Goal: Transaction & Acquisition: Purchase product/service

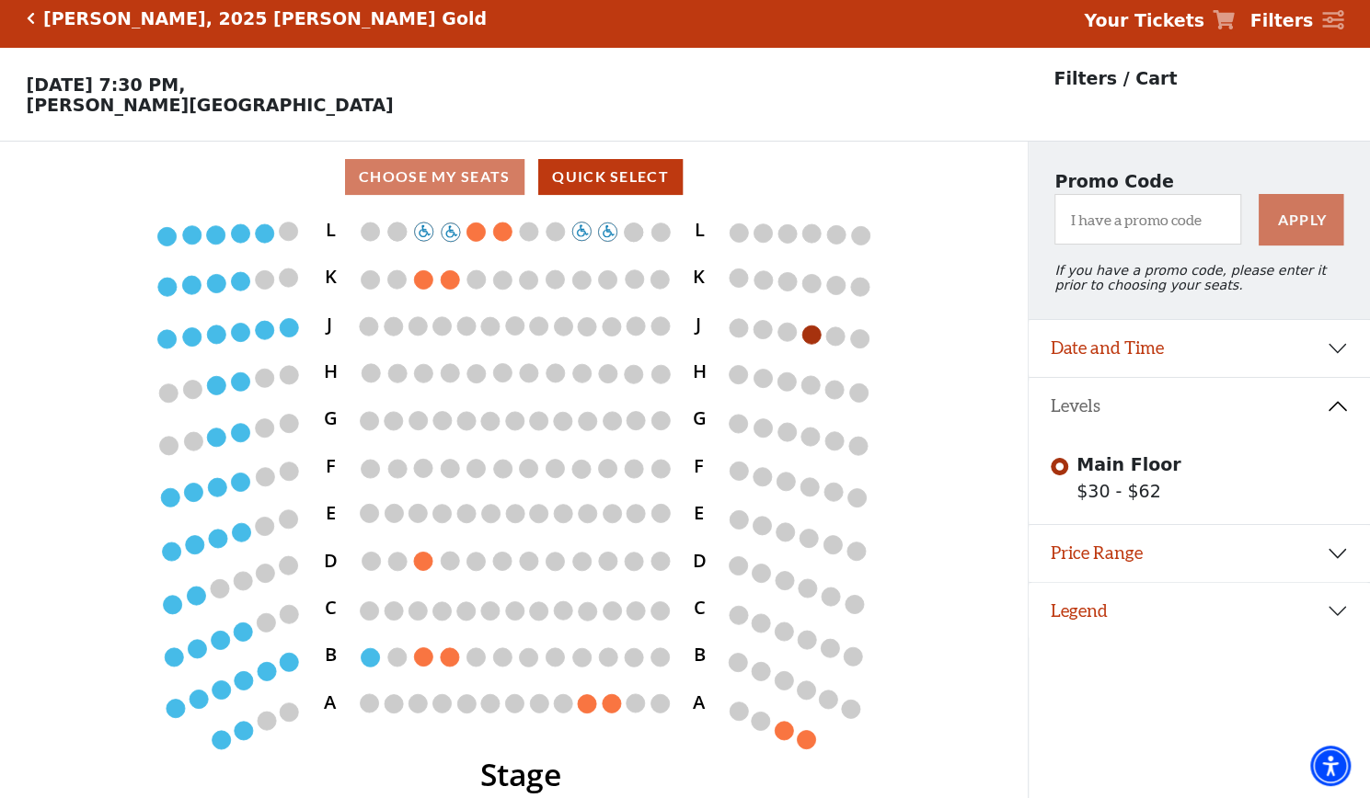
scroll to position [42, 0]
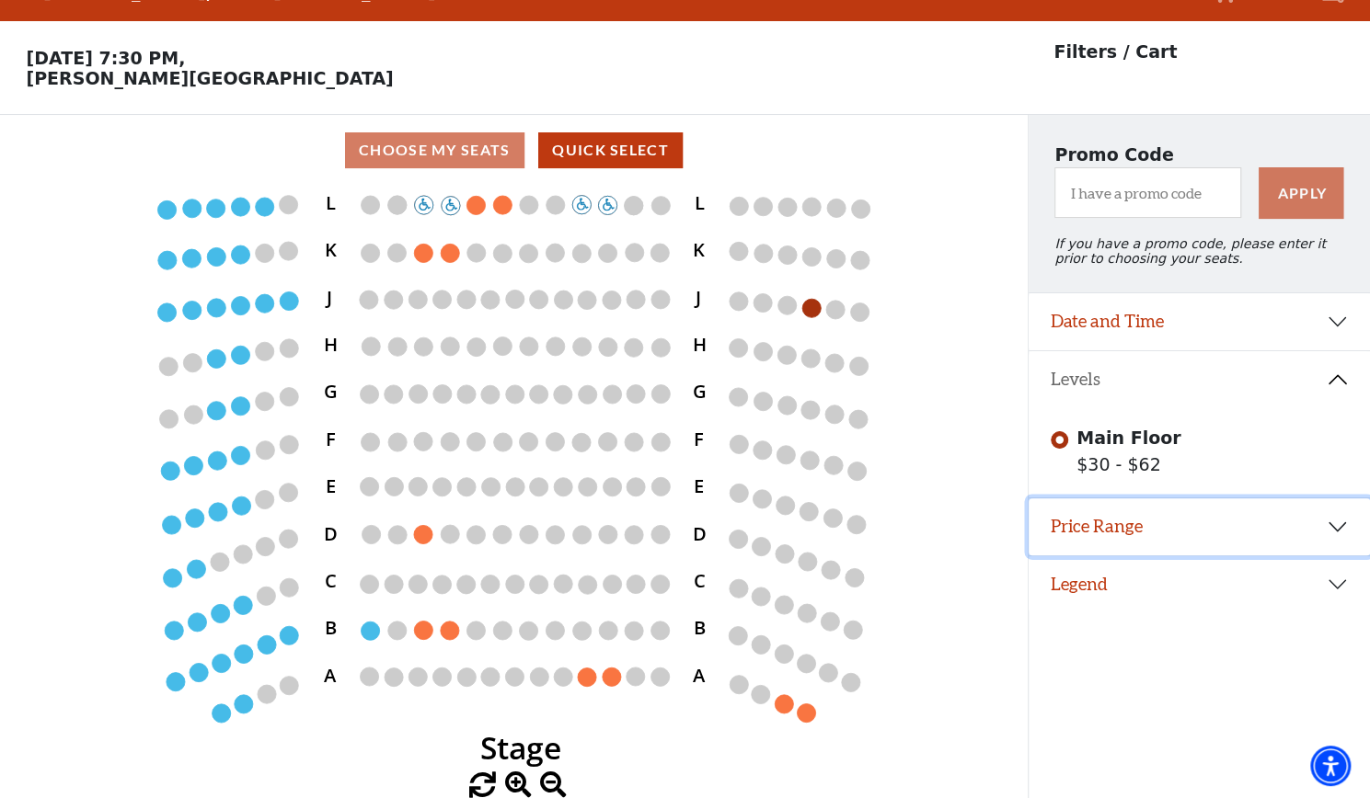
click at [1335, 530] on button "Price Range" at bounding box center [1198, 527] width 341 height 57
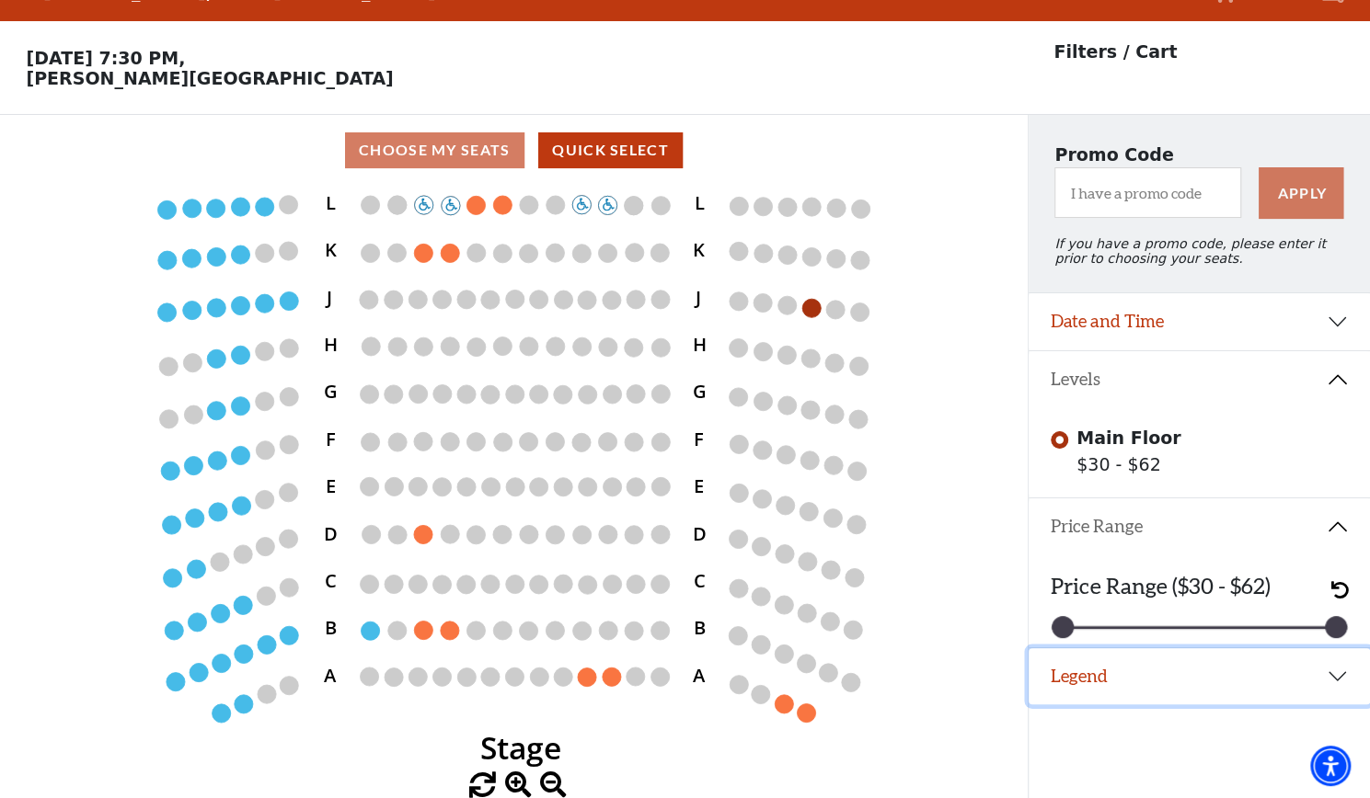
click at [1338, 678] on button "Legend" at bounding box center [1198, 676] width 341 height 57
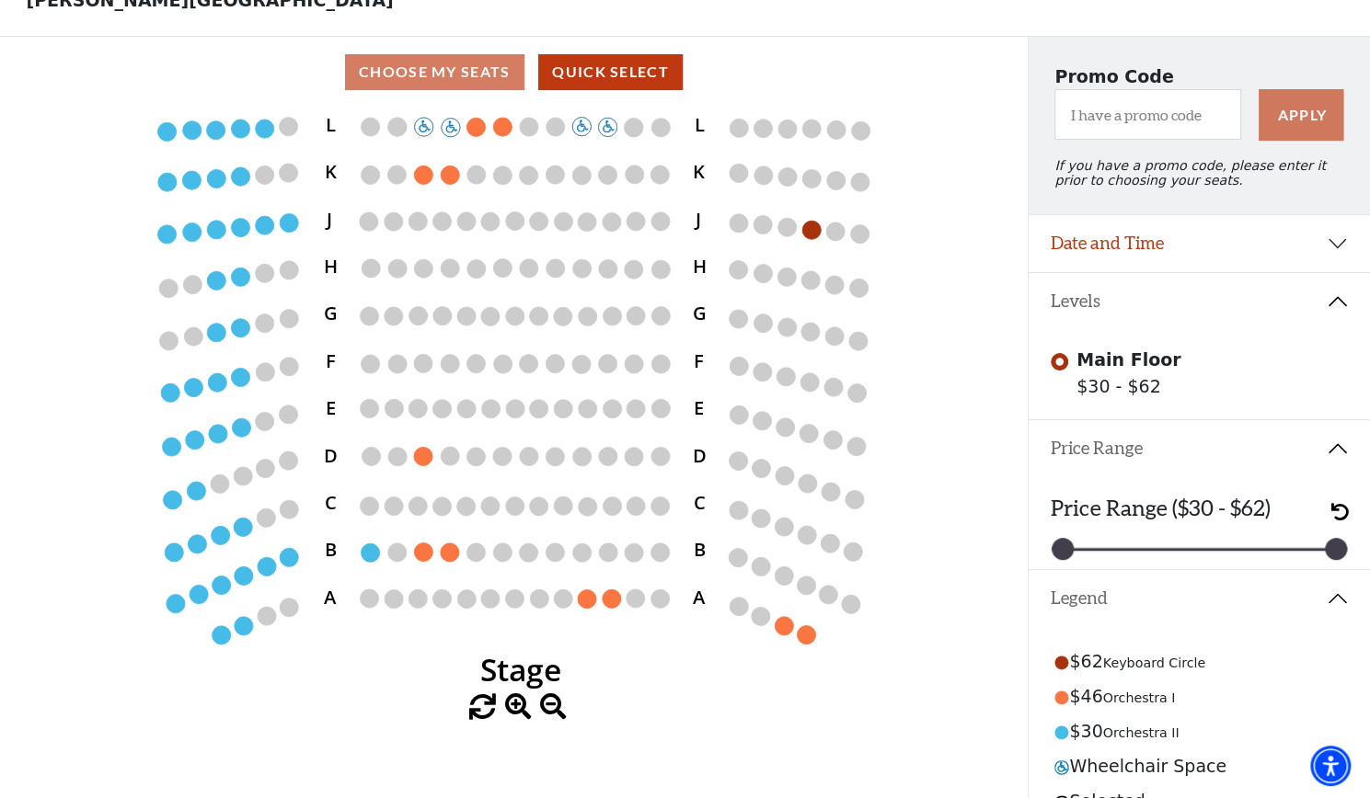
scroll to position [197, 0]
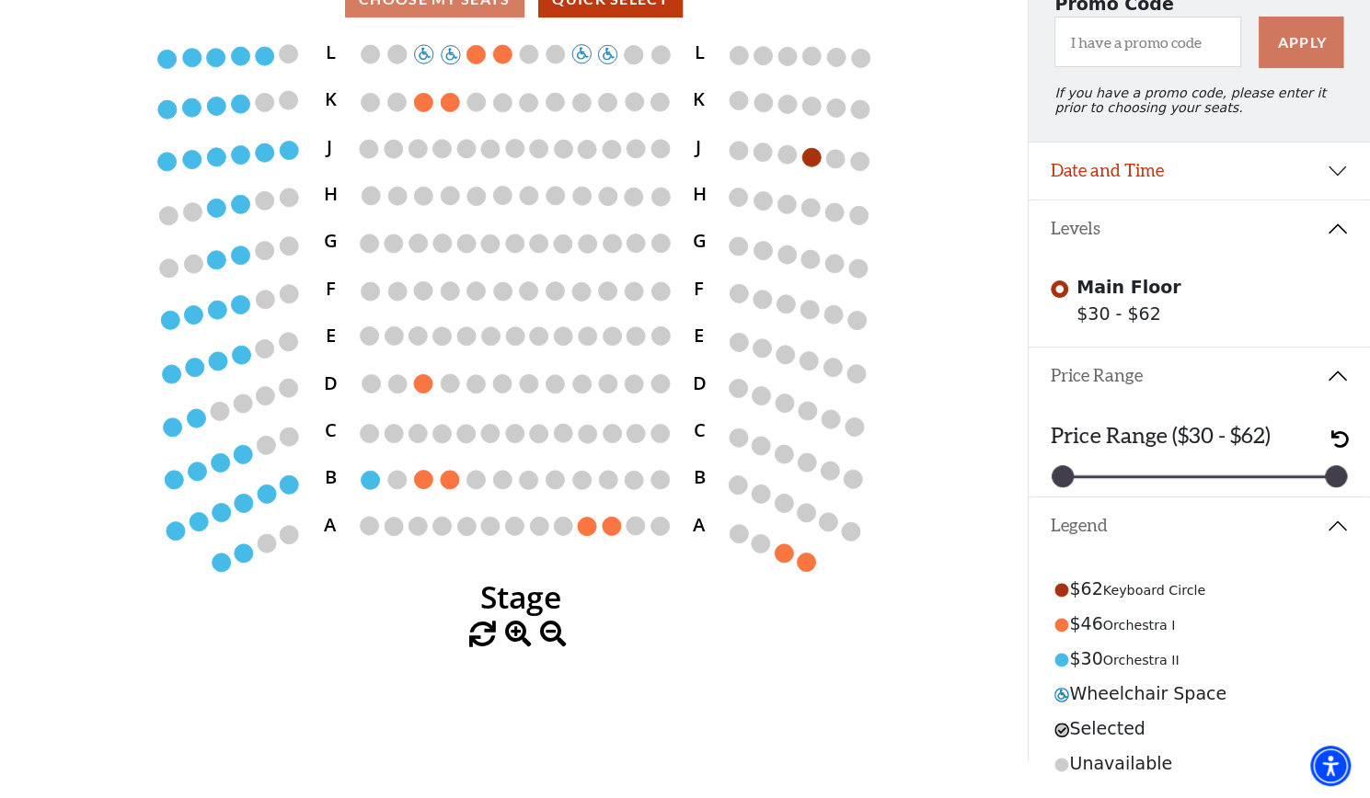
click at [488, 627] on span at bounding box center [482, 635] width 27 height 27
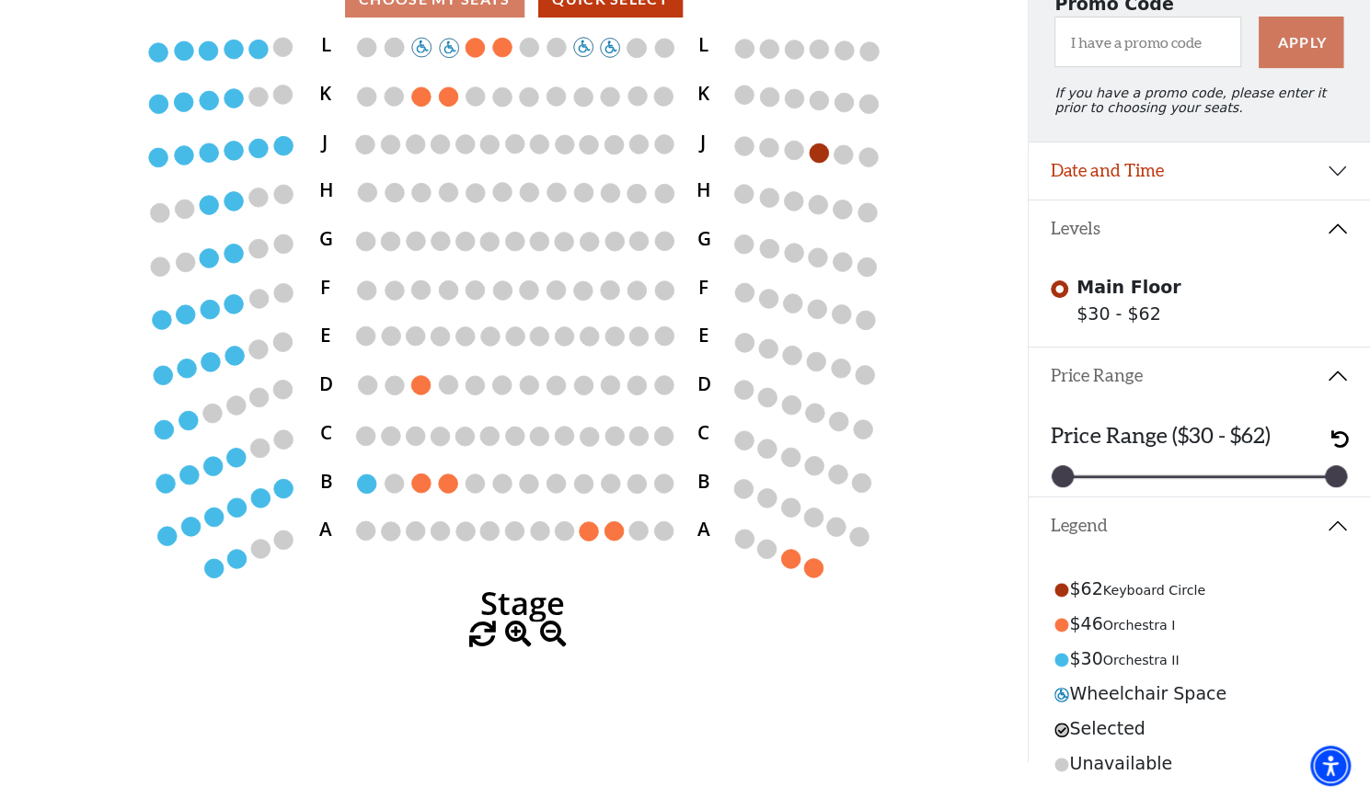
click at [488, 627] on span at bounding box center [482, 635] width 27 height 27
click at [548, 626] on span at bounding box center [553, 635] width 27 height 27
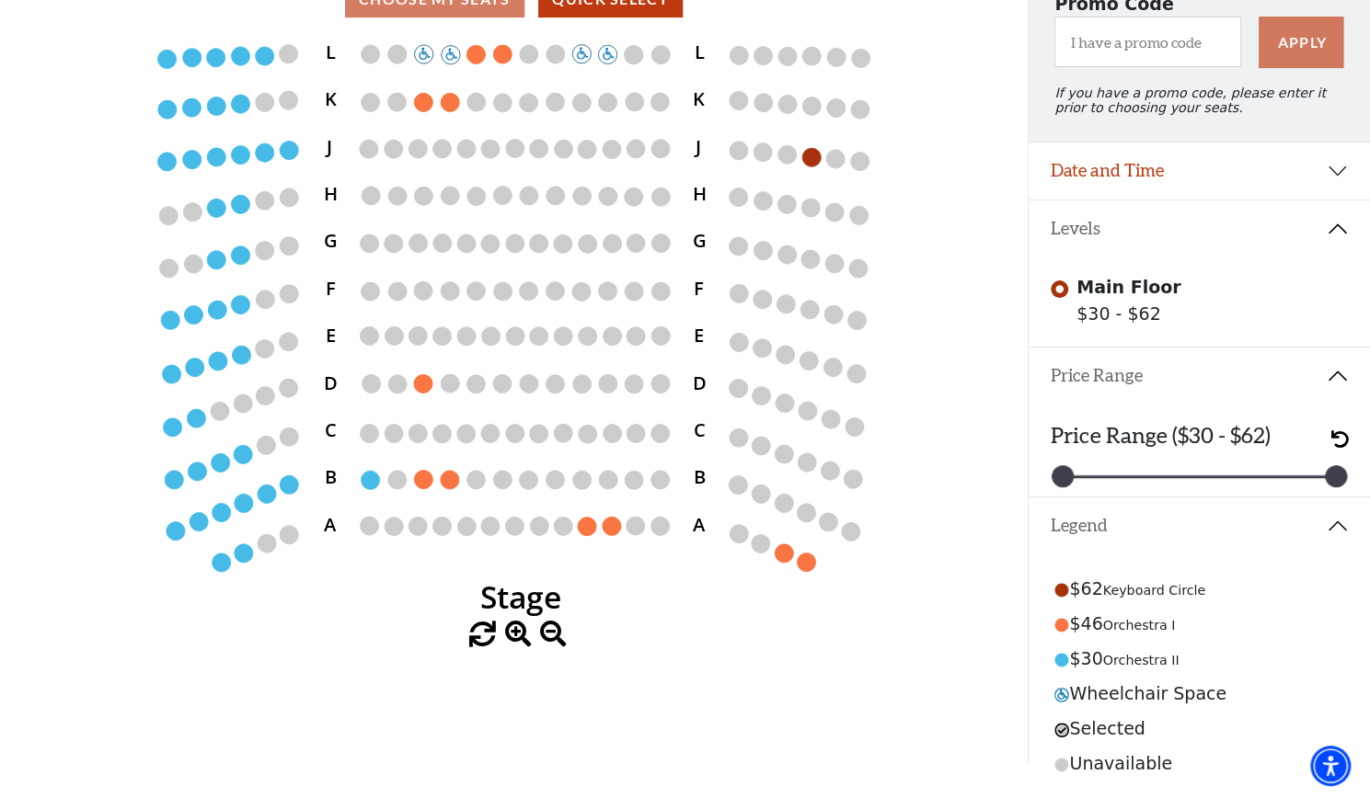
click at [548, 626] on span at bounding box center [553, 635] width 27 height 27
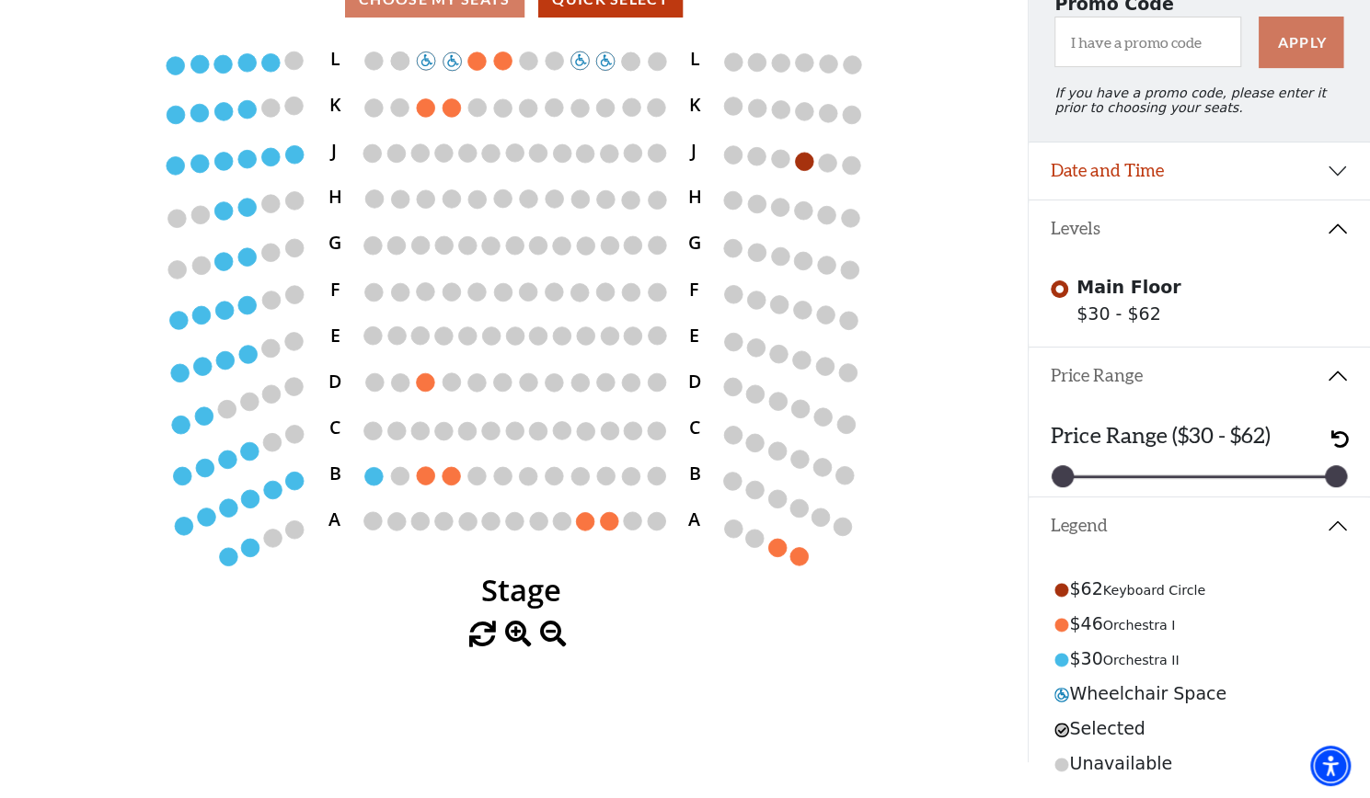
click at [548, 626] on span at bounding box center [553, 635] width 27 height 27
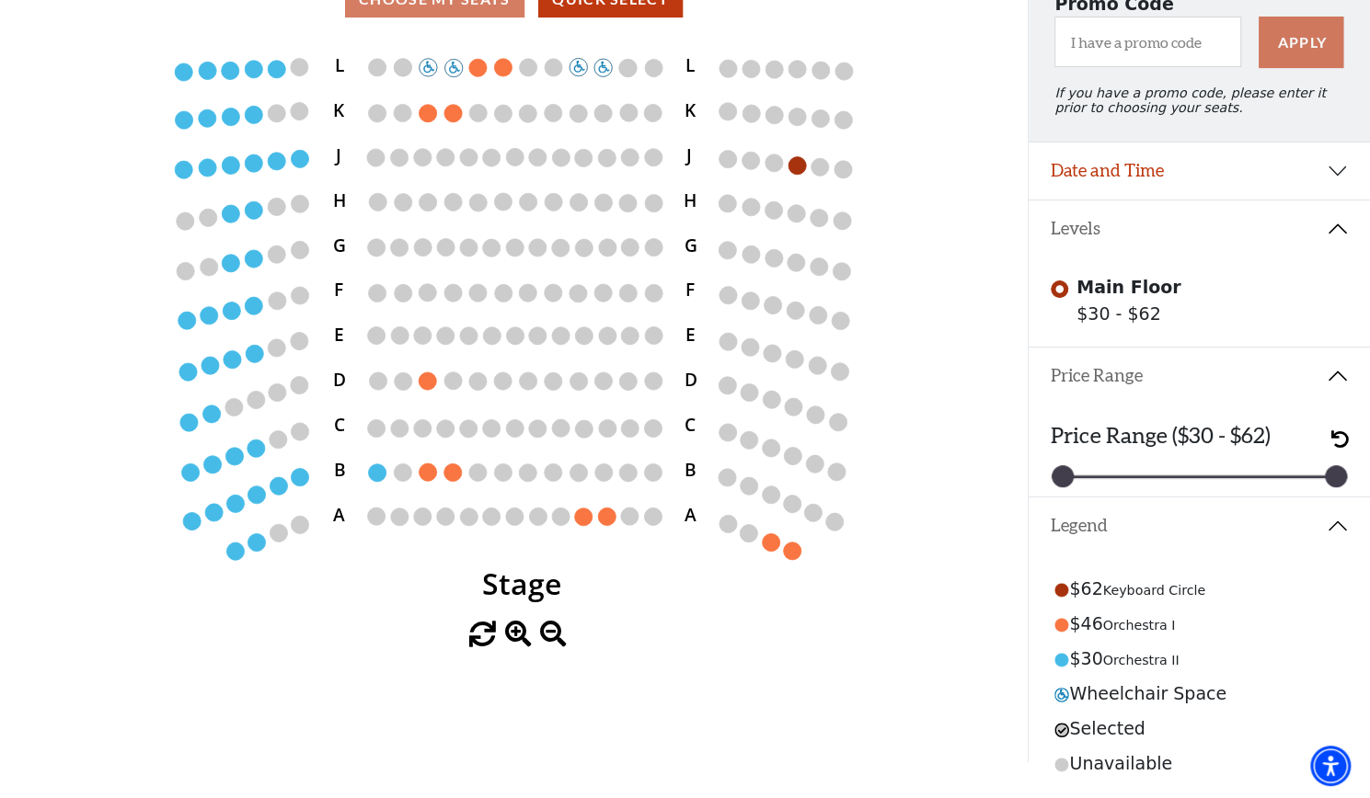
click at [548, 626] on span at bounding box center [553, 635] width 27 height 27
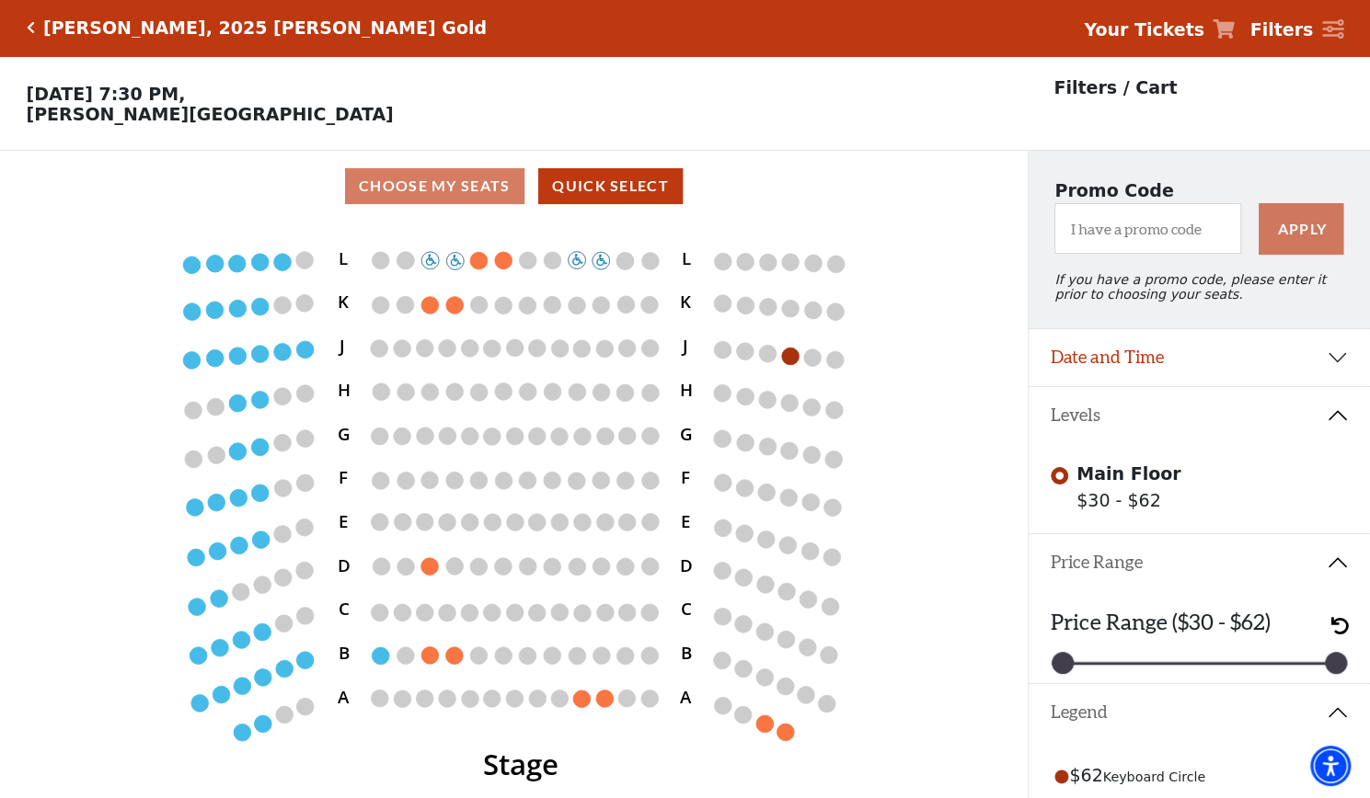
scroll to position [0, 0]
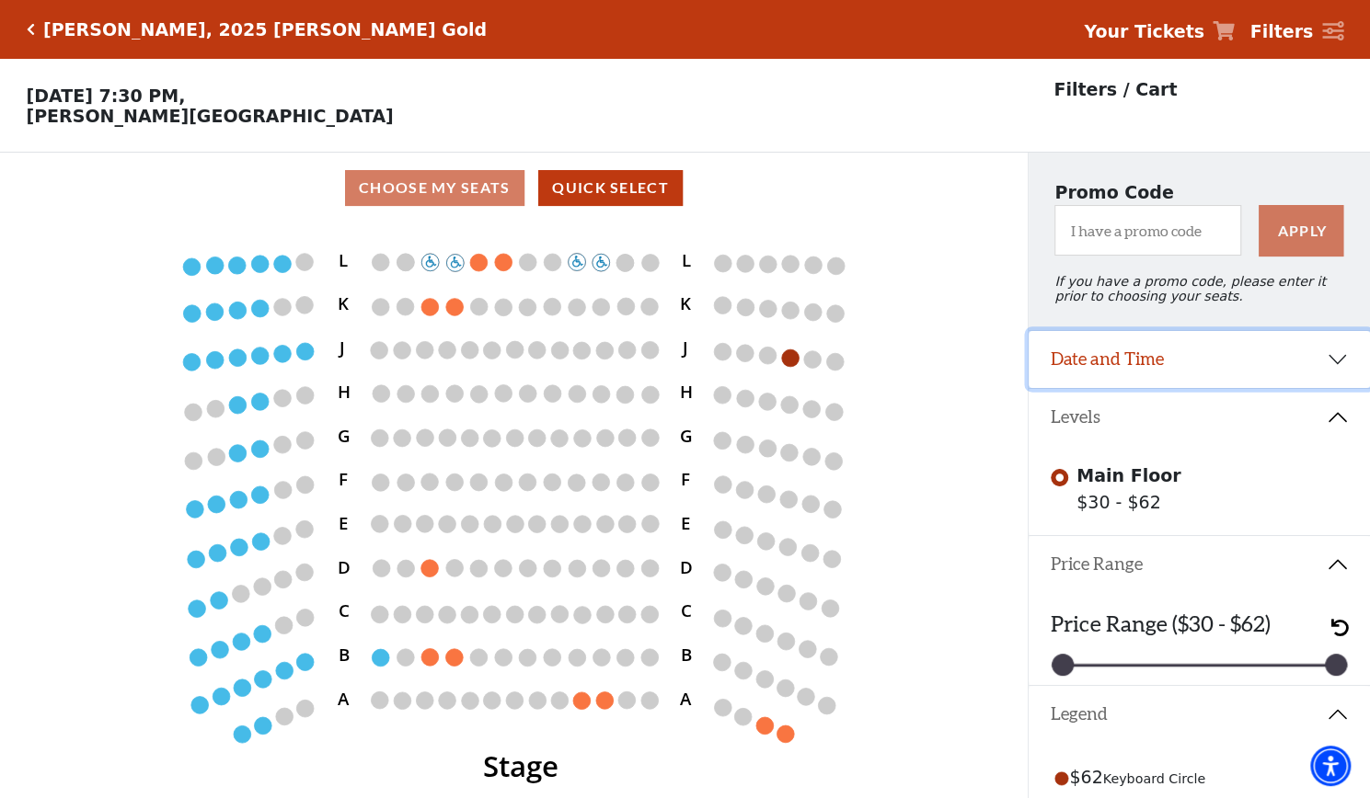
click at [1332, 363] on button "Date and Time" at bounding box center [1198, 359] width 341 height 57
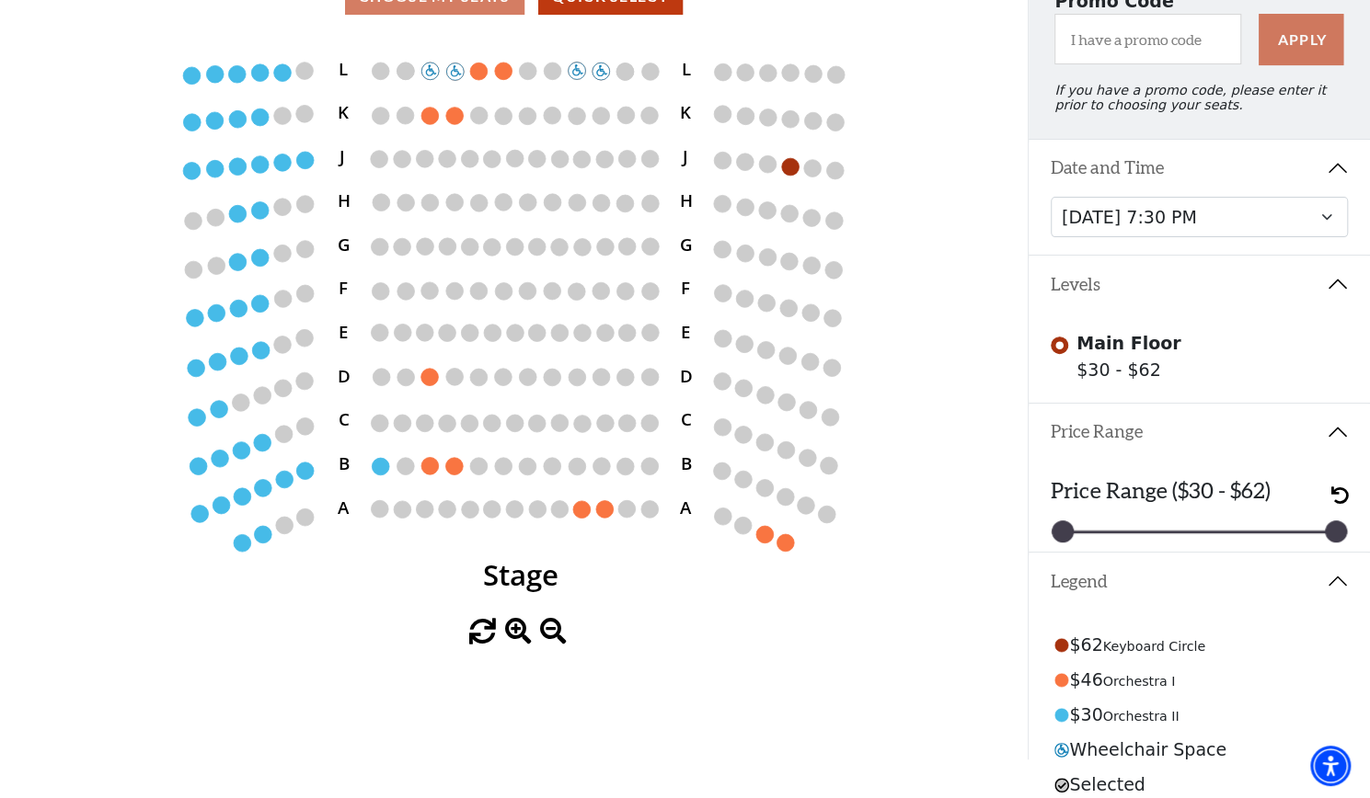
scroll to position [192, 0]
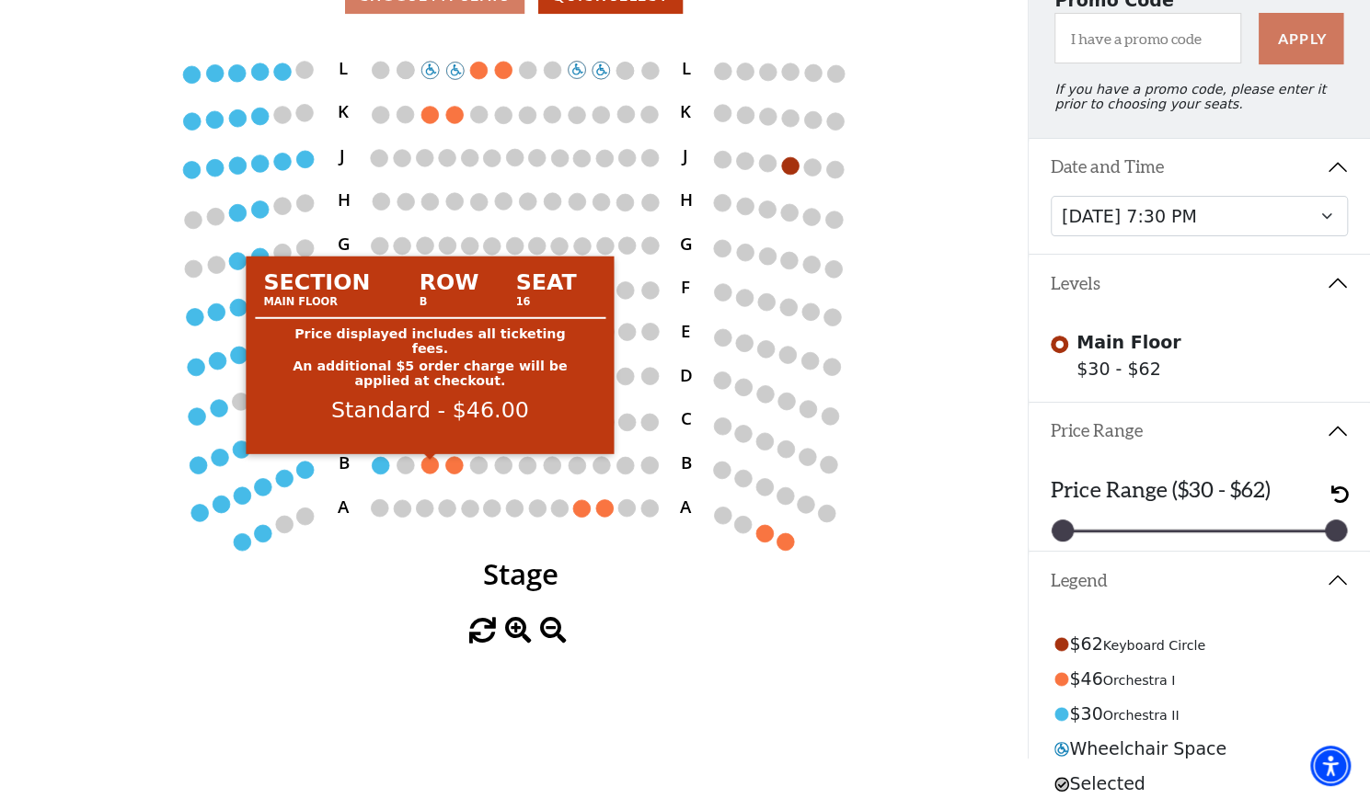
click at [429, 470] on circle at bounding box center [429, 464] width 17 height 17
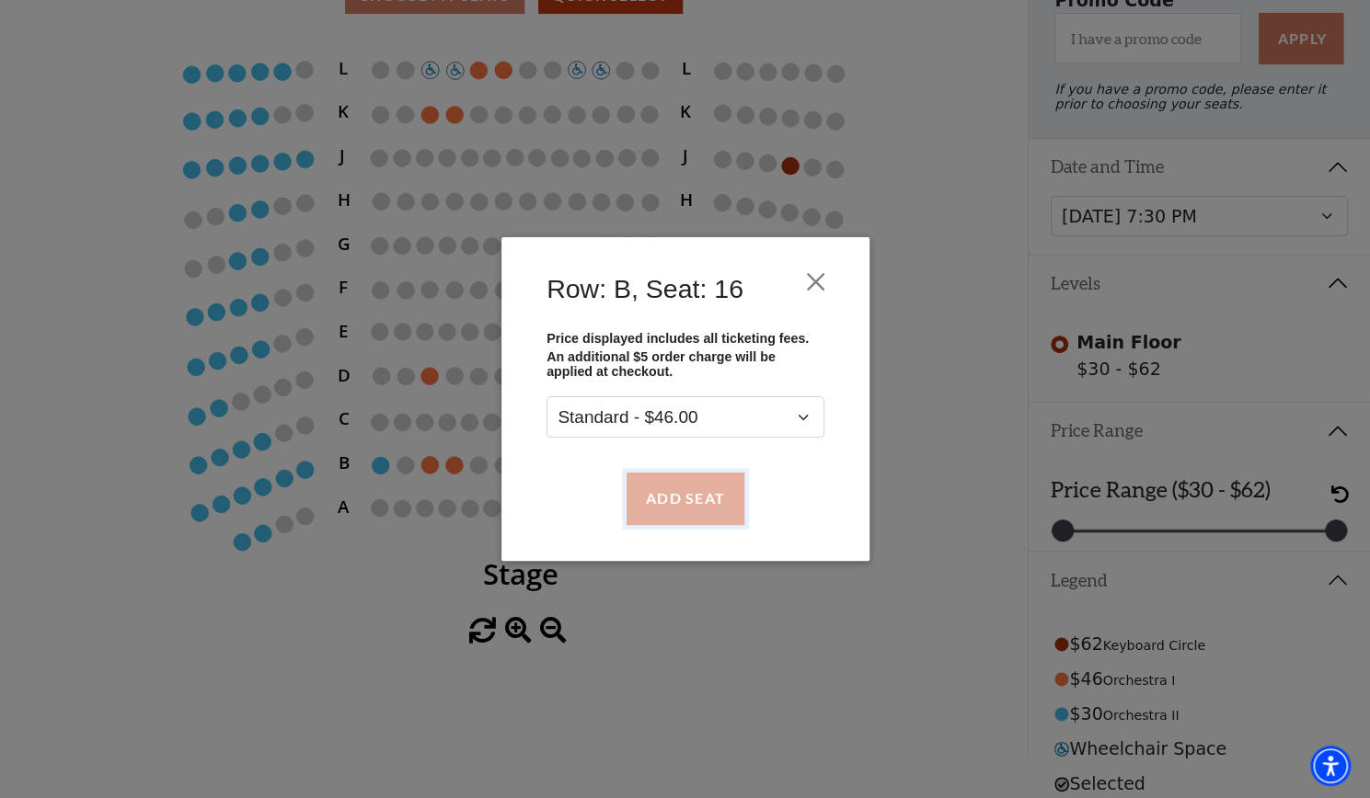
click at [666, 496] on button "Add Seat" at bounding box center [684, 499] width 118 height 52
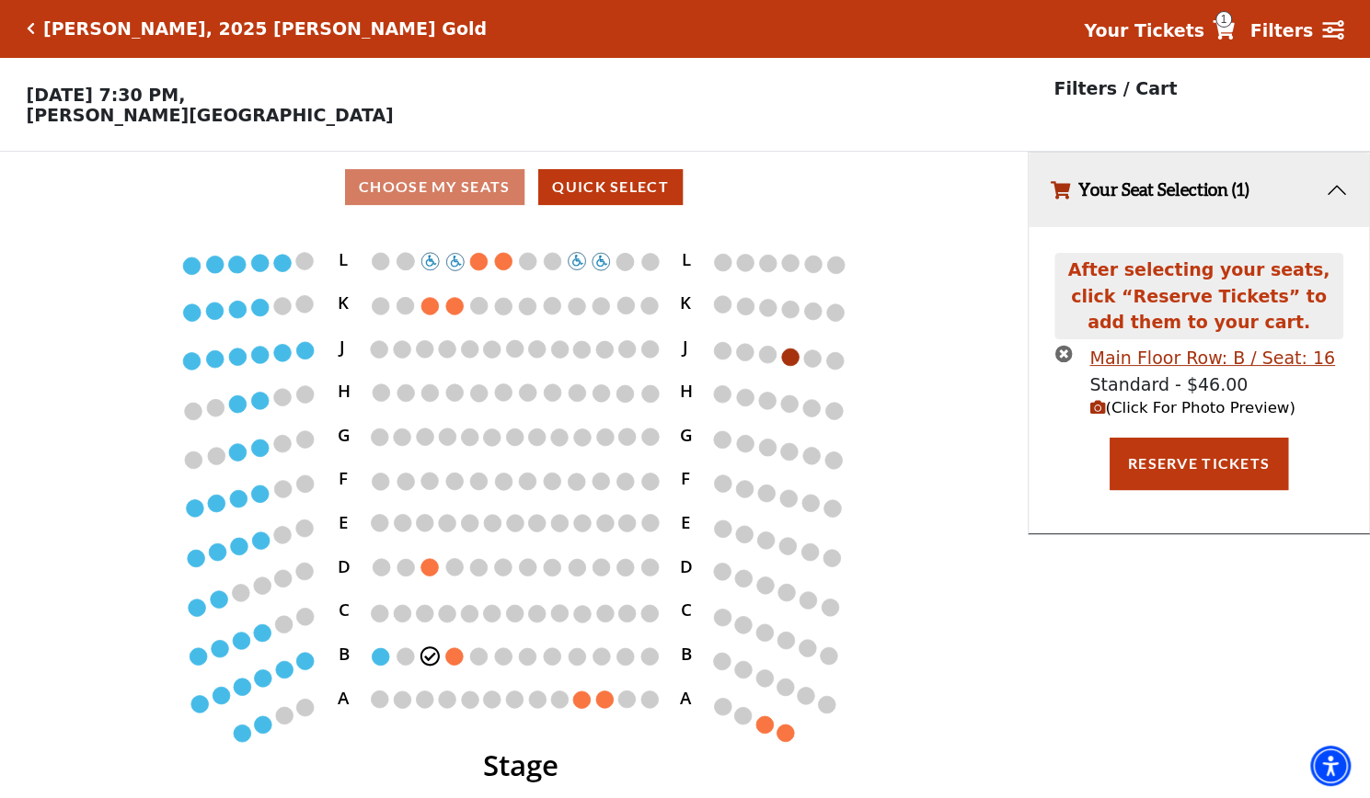
scroll to position [0, 0]
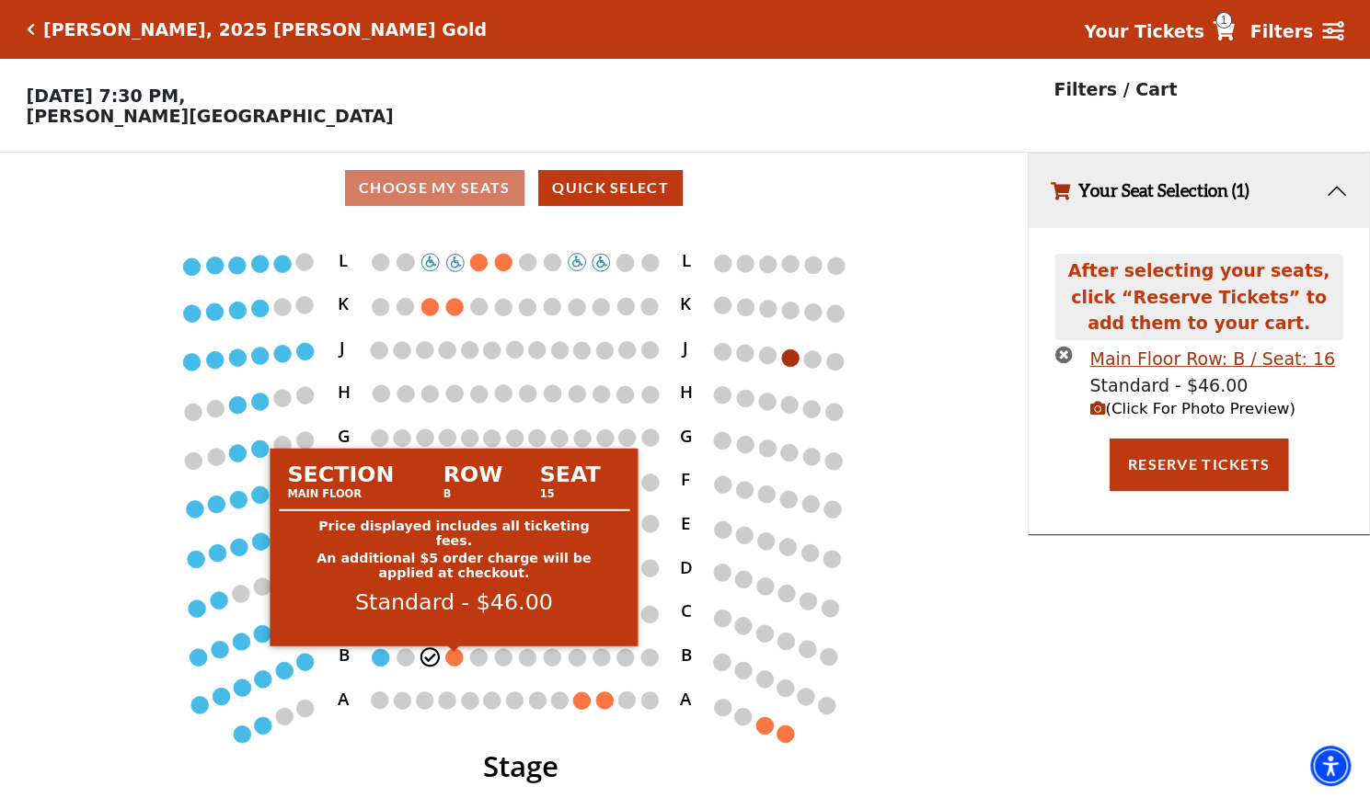
click at [456, 659] on circle at bounding box center [453, 656] width 17 height 17
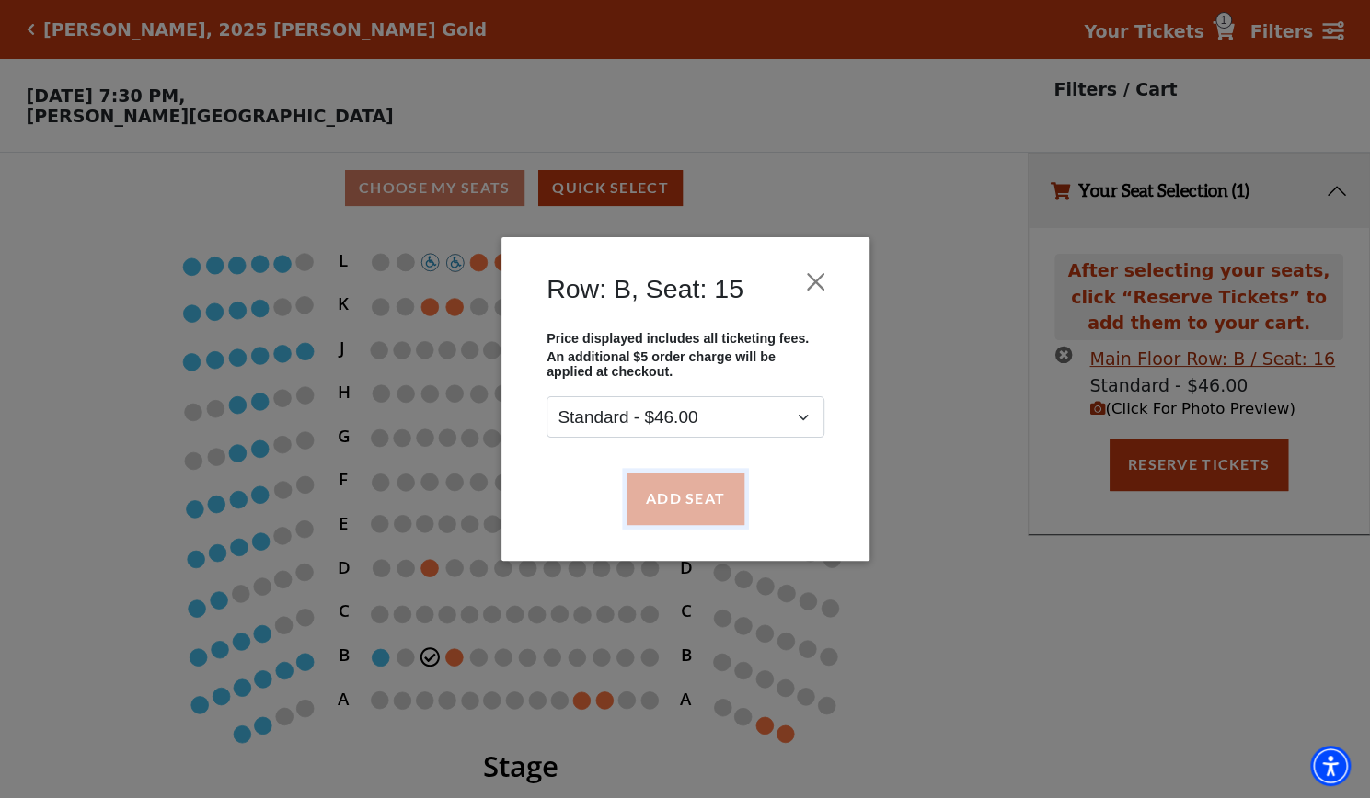
click at [667, 506] on button "Add Seat" at bounding box center [684, 499] width 118 height 52
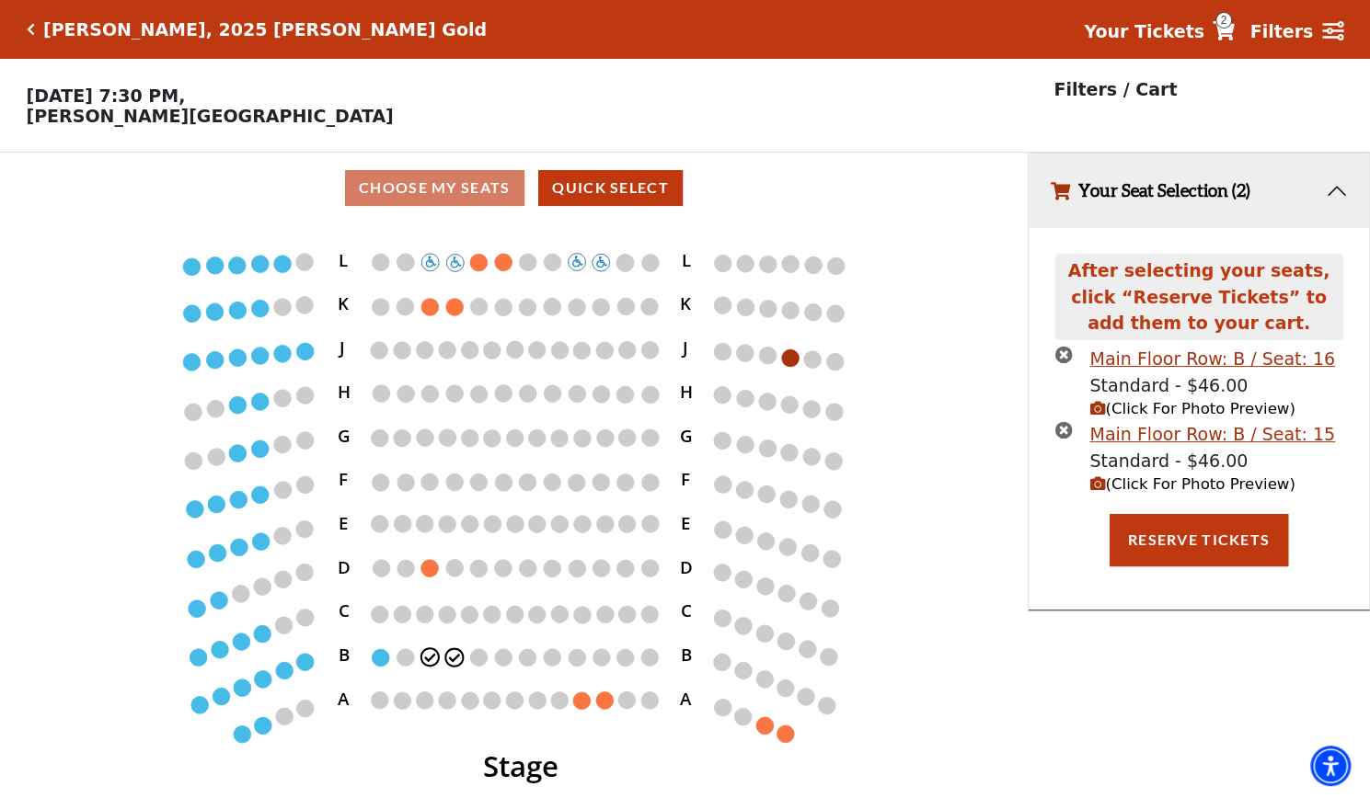
scroll to position [42, 0]
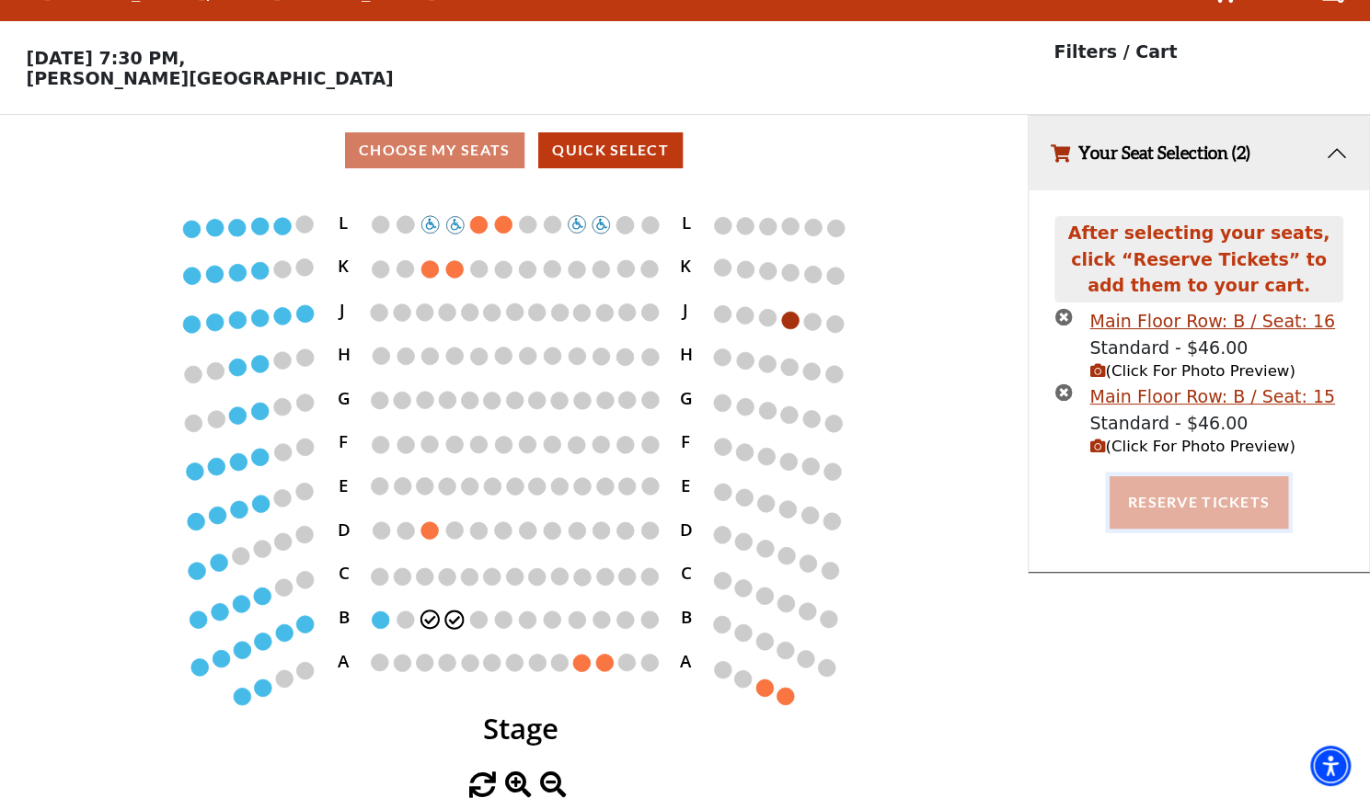
click at [1187, 500] on button "Reserve Tickets" at bounding box center [1198, 502] width 178 height 52
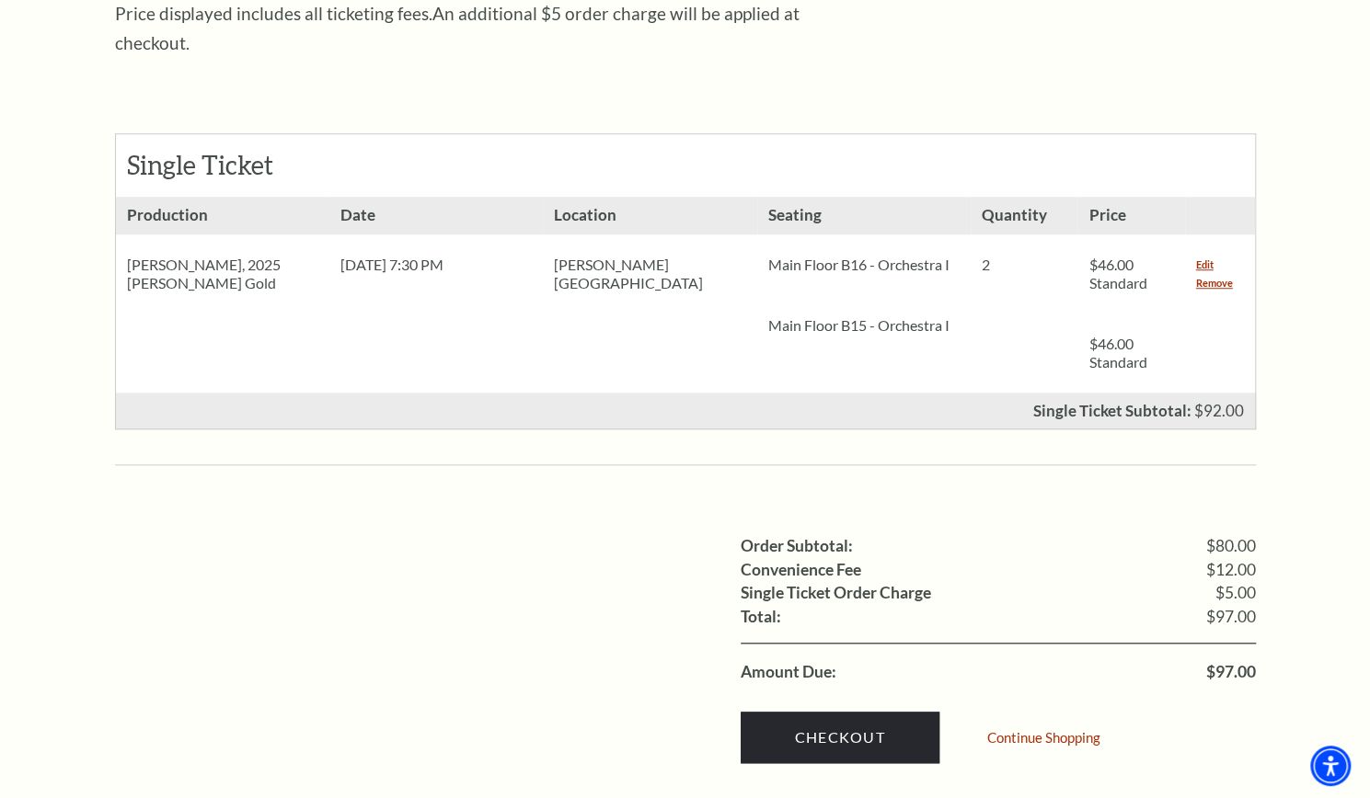
scroll to position [745, 0]
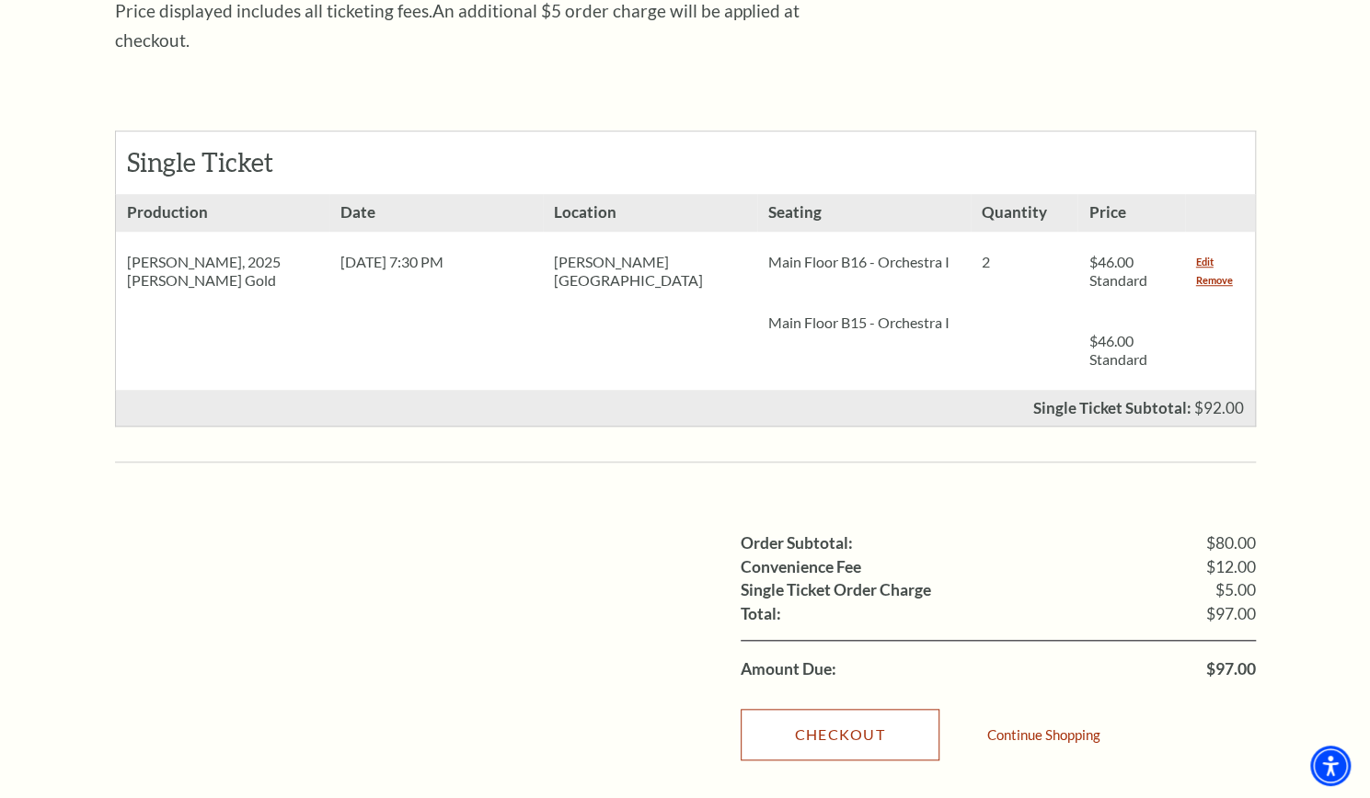
click at [832, 709] on link "Checkout" at bounding box center [839, 735] width 199 height 52
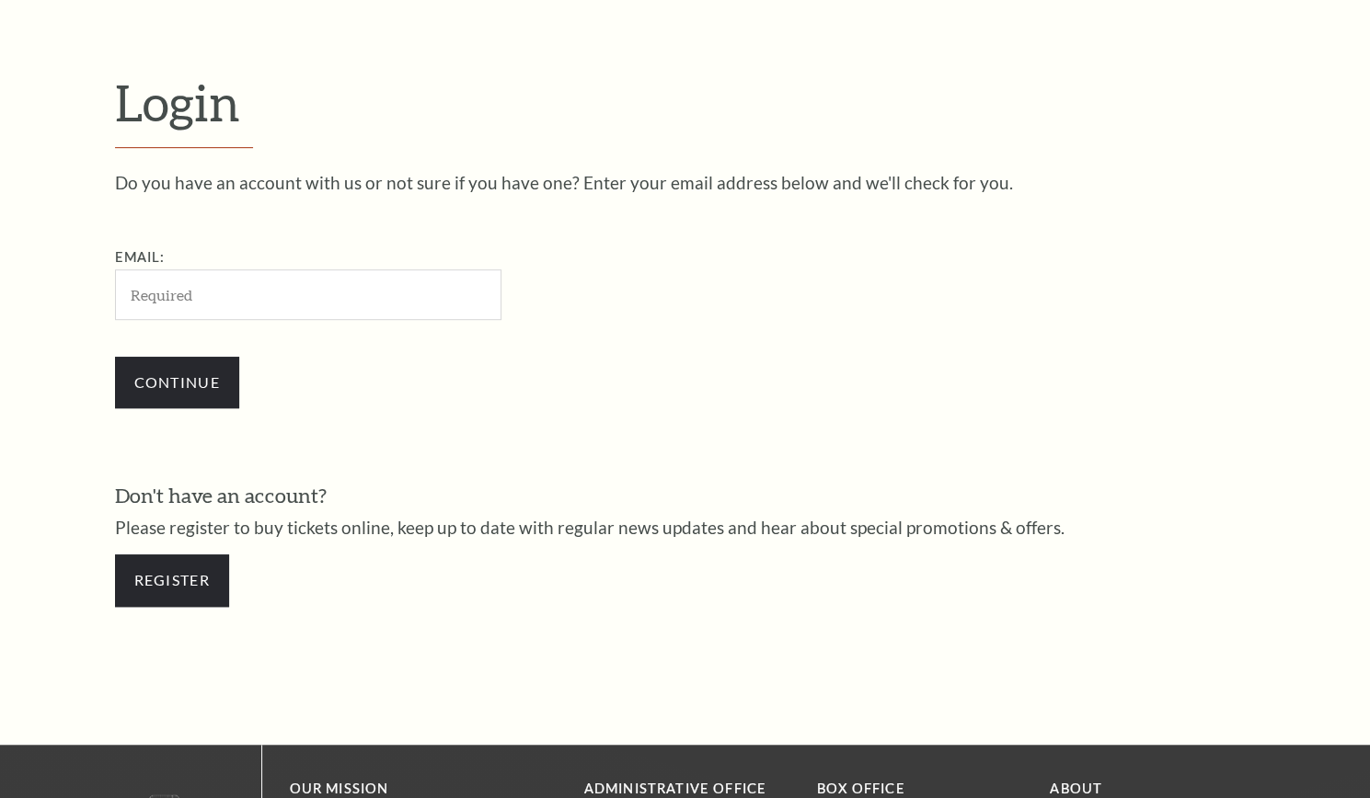
scroll to position [538, 0]
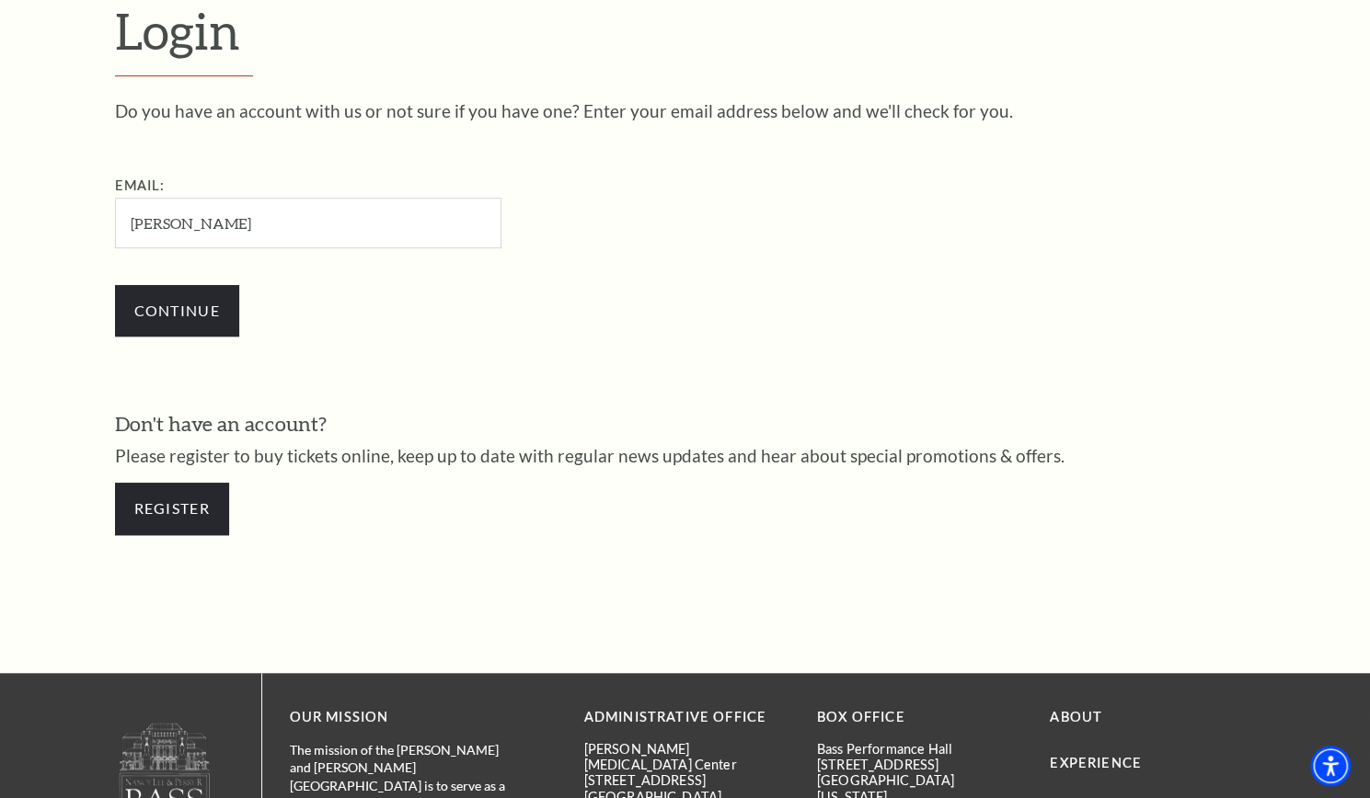
type input "jill_wilkinson@att.net"
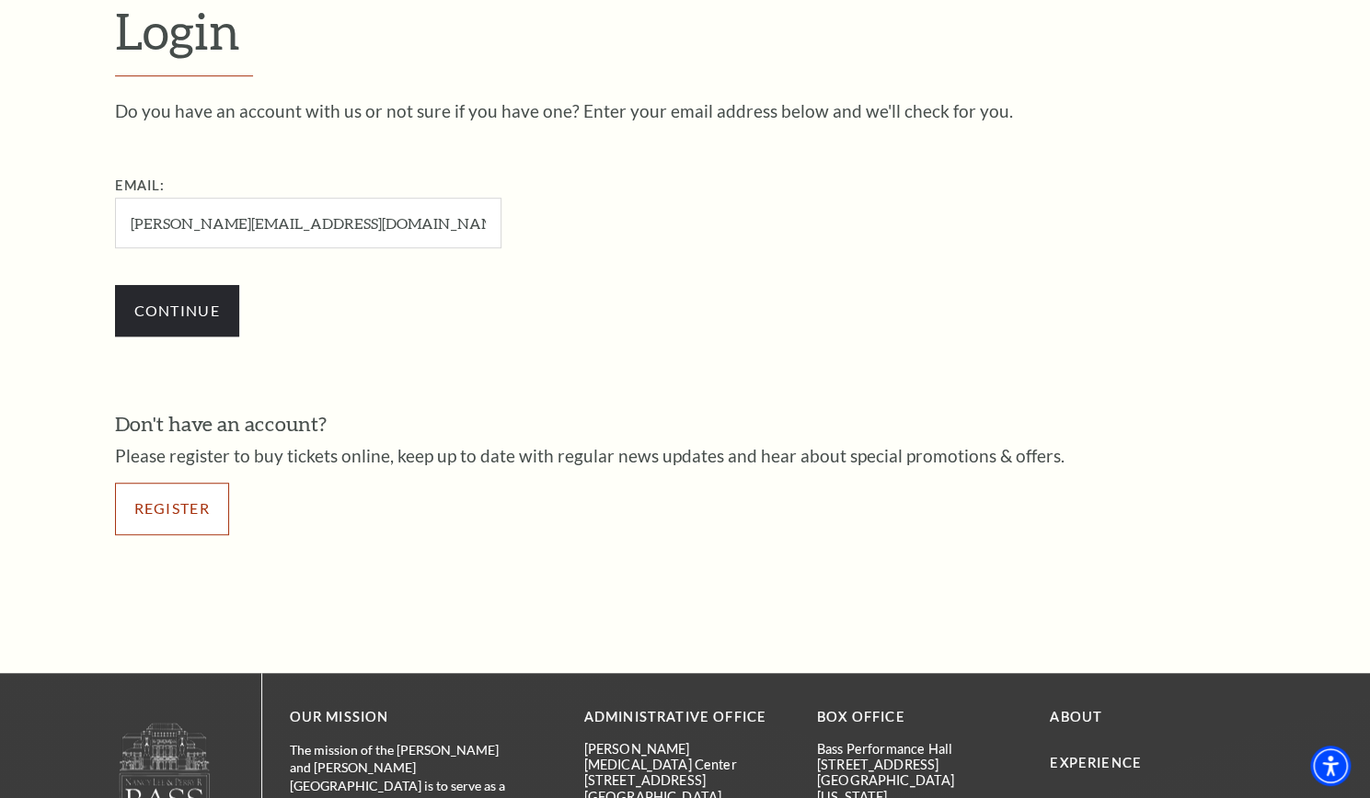
click at [156, 503] on link "Register" at bounding box center [172, 509] width 114 height 52
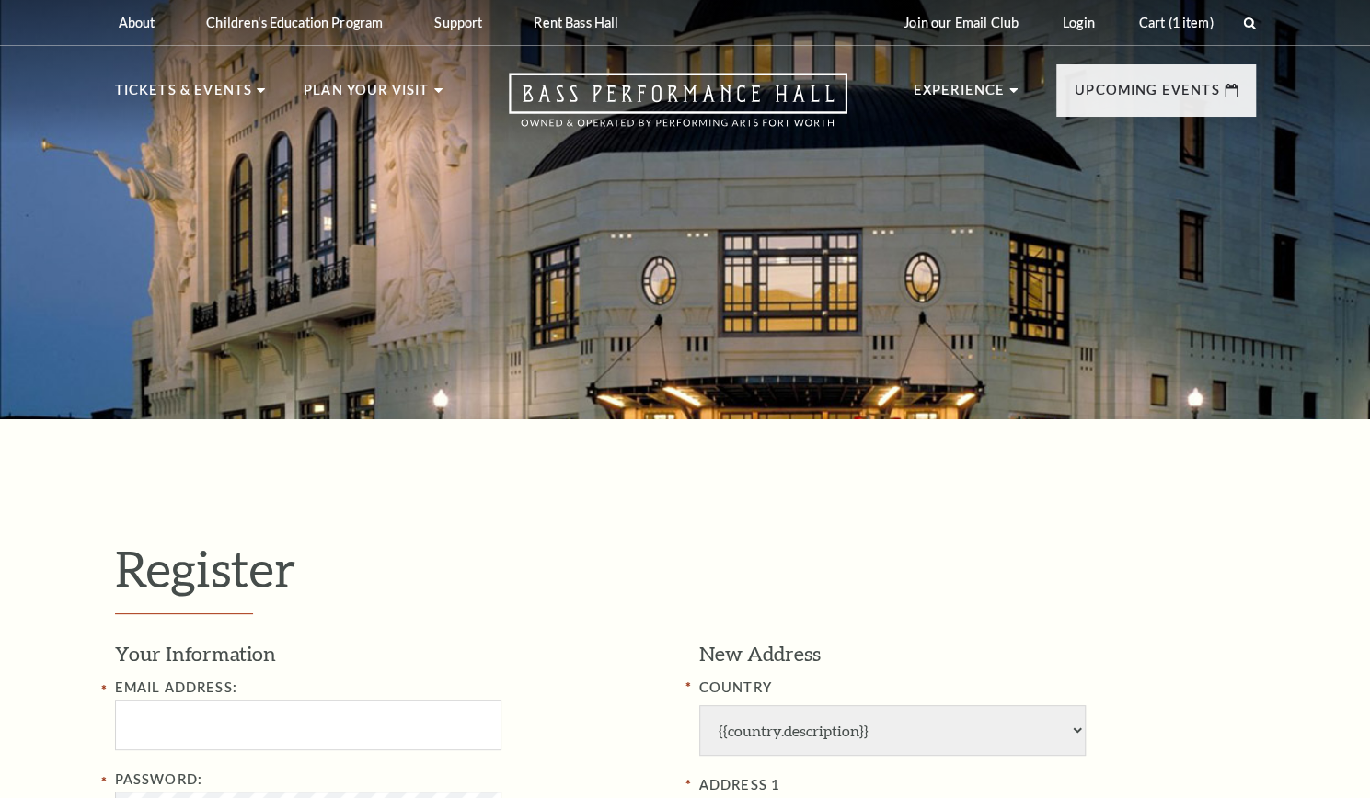
select select "1"
select select "TX"
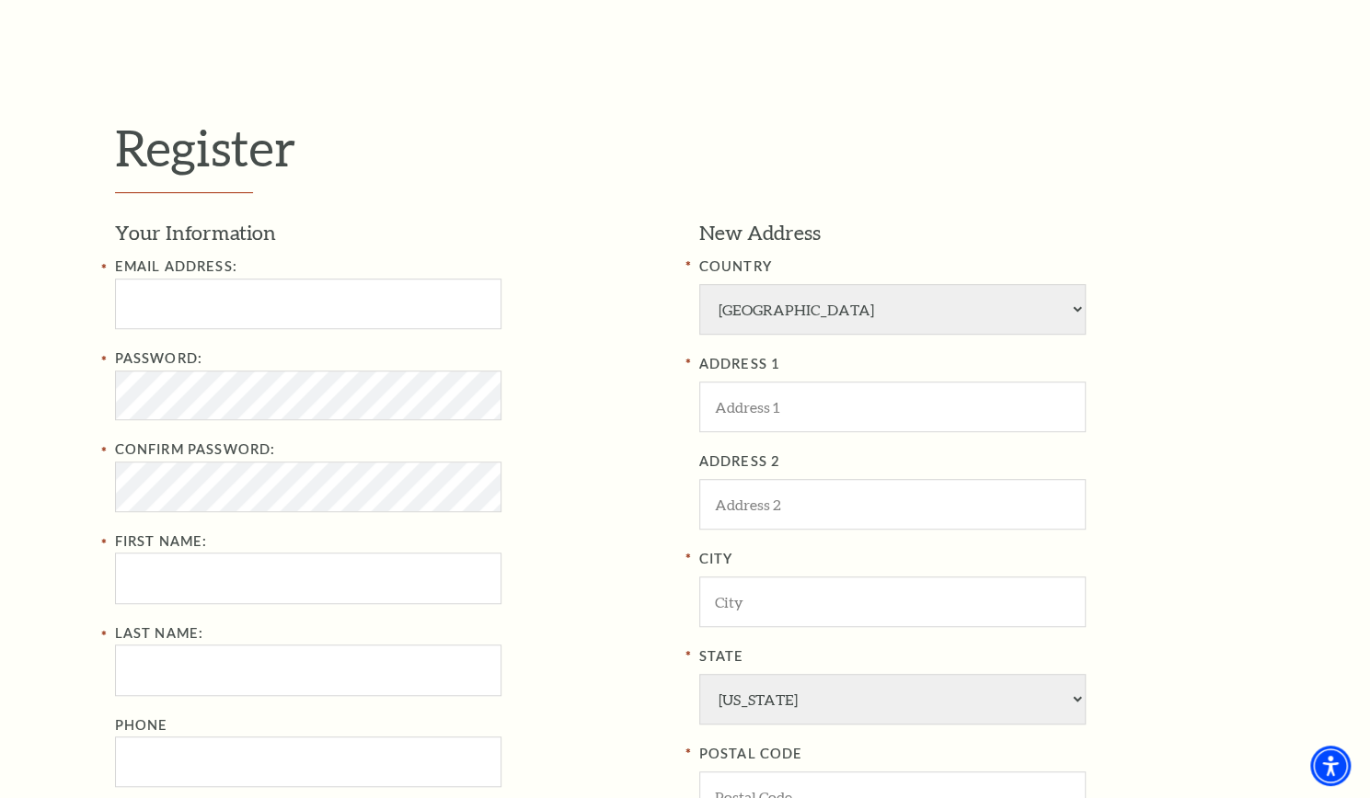
scroll to position [420, 0]
click at [160, 312] on input "Email Address:" at bounding box center [308, 305] width 386 height 51
type input "[PERSON_NAME][EMAIL_ADDRESS][DOMAIN_NAME]"
click at [140, 586] on input "First Name:" at bounding box center [308, 579] width 386 height 51
type input "j"
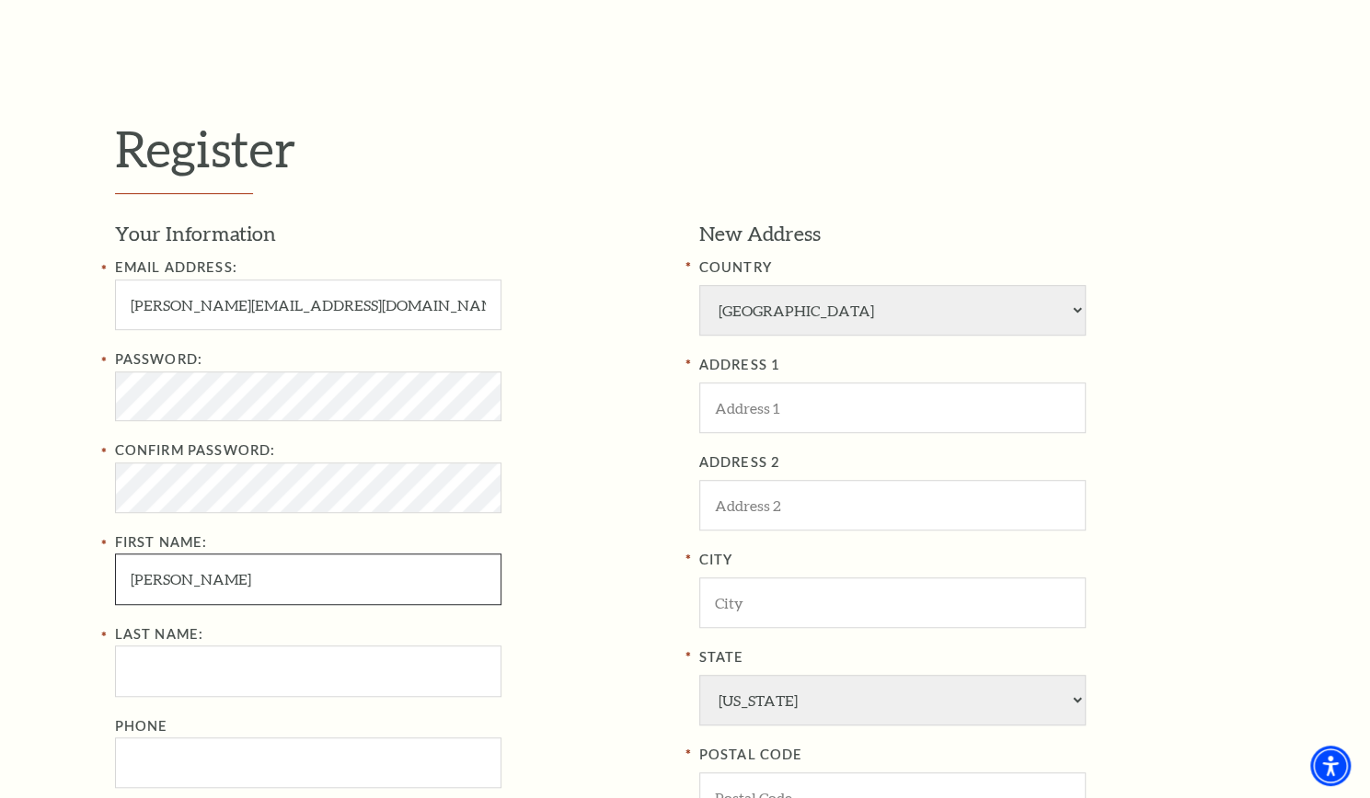
type input "[PERSON_NAME]"
click at [131, 670] on input "Last Name:" at bounding box center [308, 671] width 386 height 51
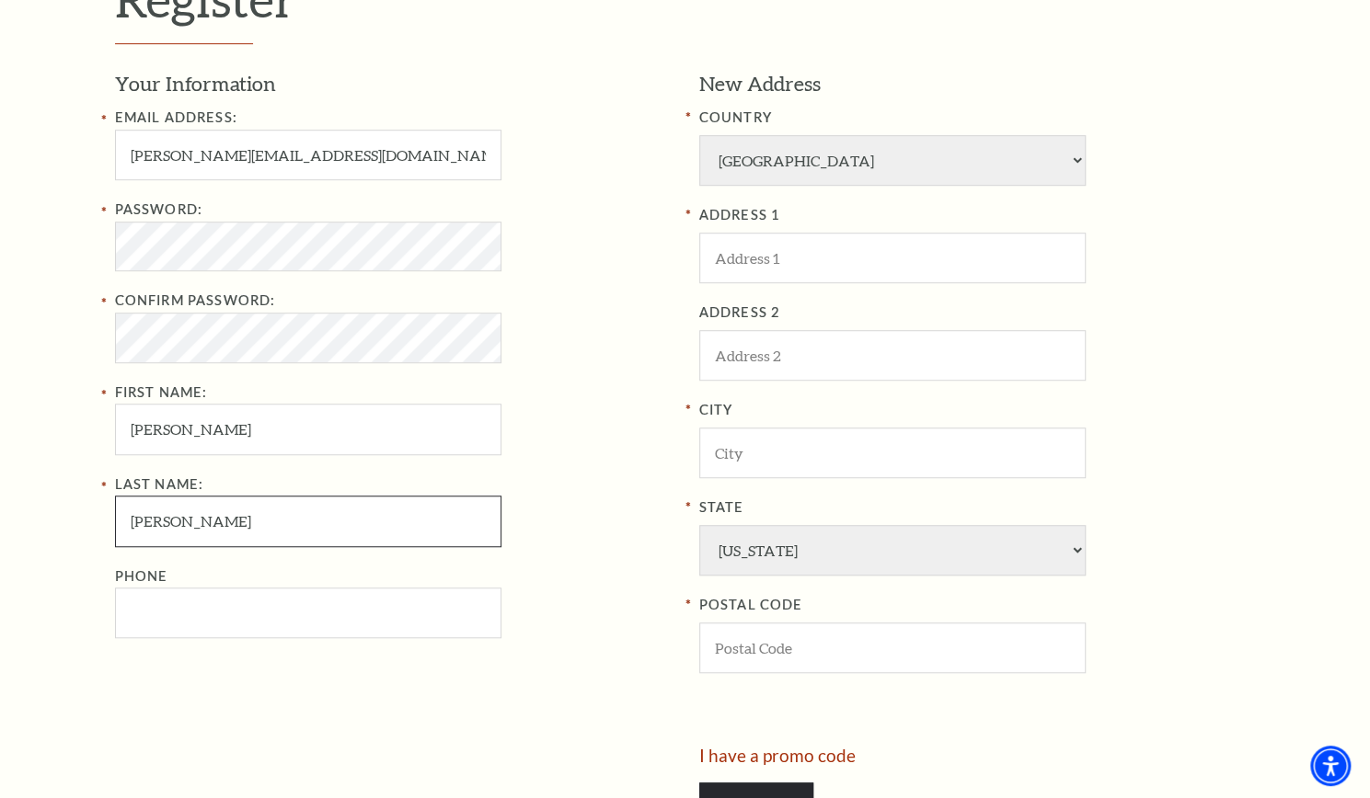
scroll to position [571, 0]
type input "Wilkinson"
click at [736, 262] on input "ADDRESS 1" at bounding box center [892, 257] width 386 height 51
type input "5525 SE 69th St"
click at [751, 453] on input "City" at bounding box center [892, 452] width 386 height 51
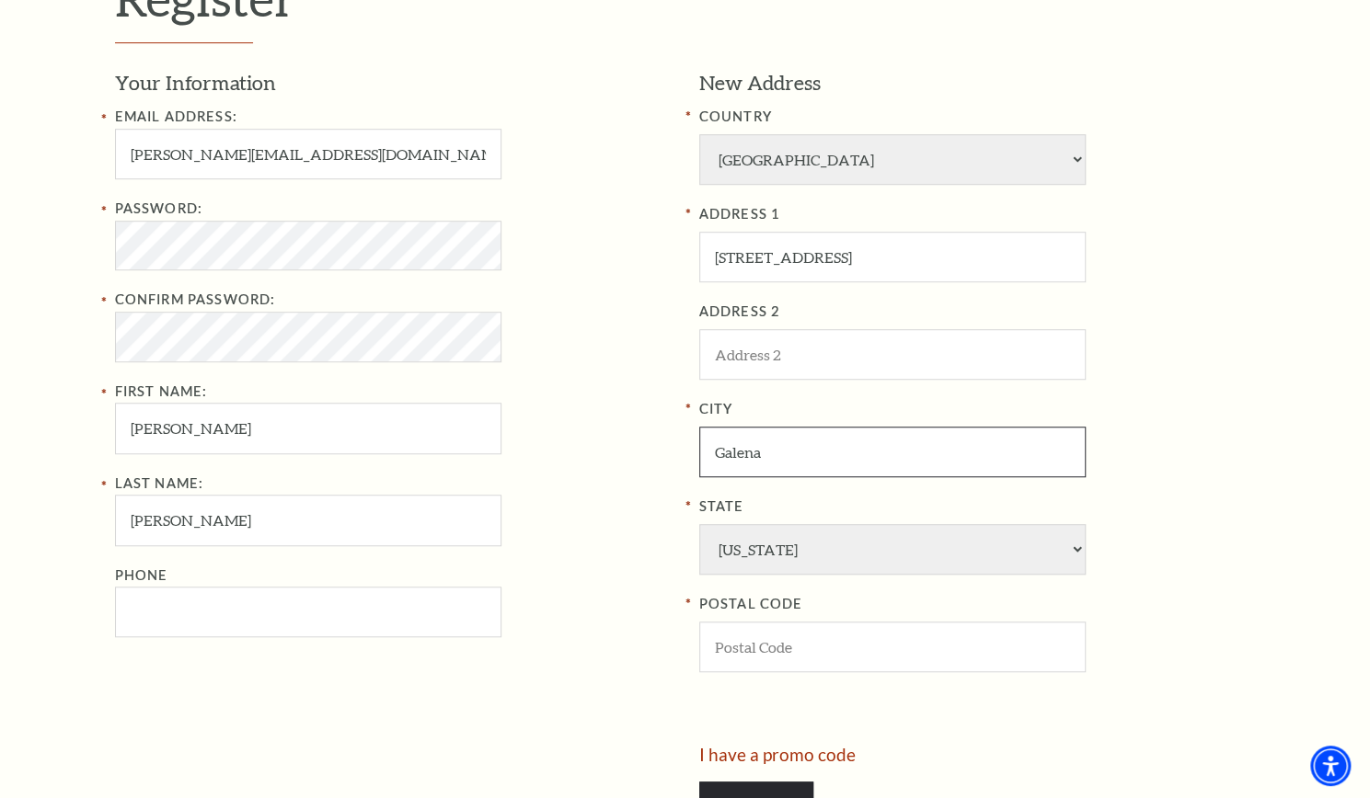
type input "Galena"
click at [1075, 544] on select "Alabama Alaska American Embassy American Embassy American Samoa Arizona Arkansa…" at bounding box center [892, 549] width 386 height 51
select select "KS"
click at [699, 524] on select "Alabama Alaska American Embassy American Embassy American Samoa Arizona Arkansa…" at bounding box center [892, 549] width 386 height 51
click at [731, 646] on input "POSTAL CODE" at bounding box center [892, 647] width 386 height 51
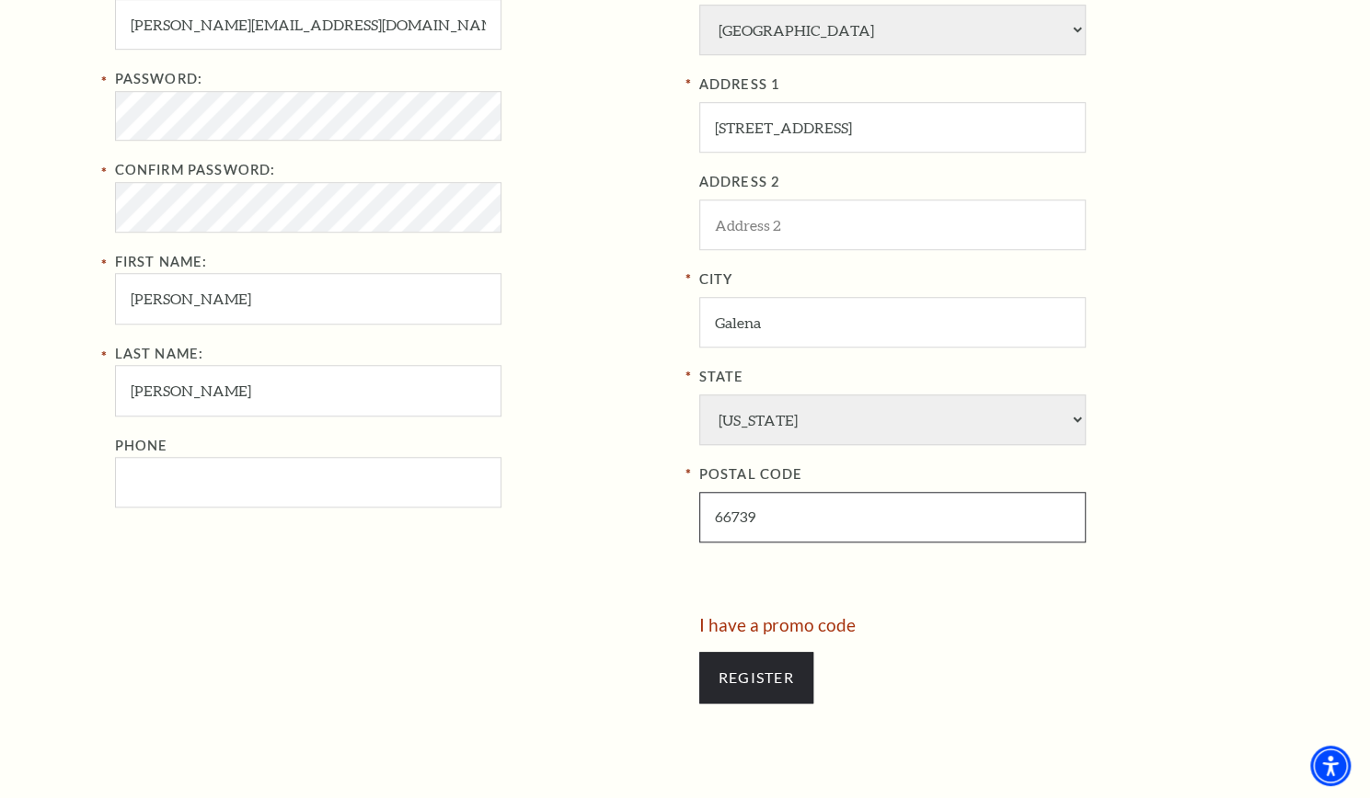
scroll to position [705, 0]
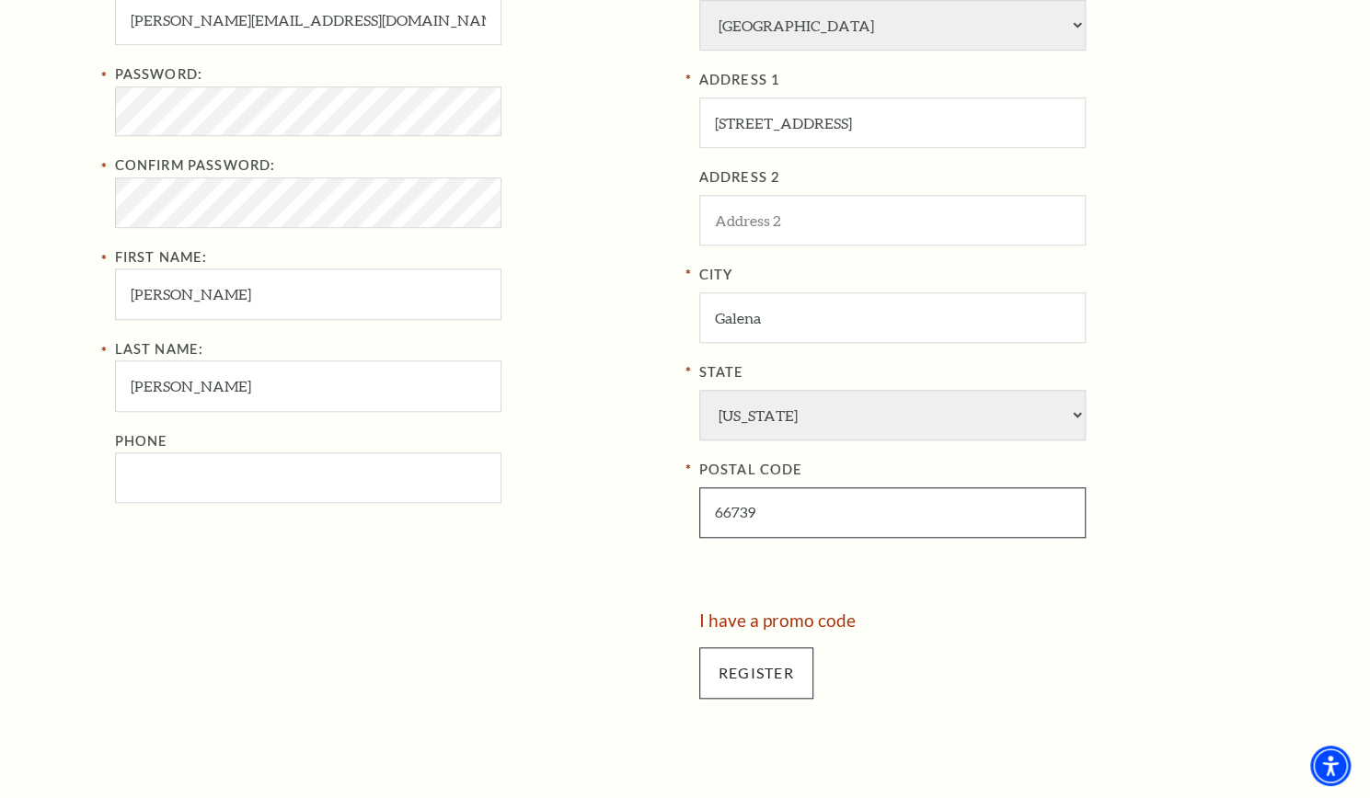
type input "66739"
click at [739, 670] on input "Register" at bounding box center [756, 674] width 114 height 52
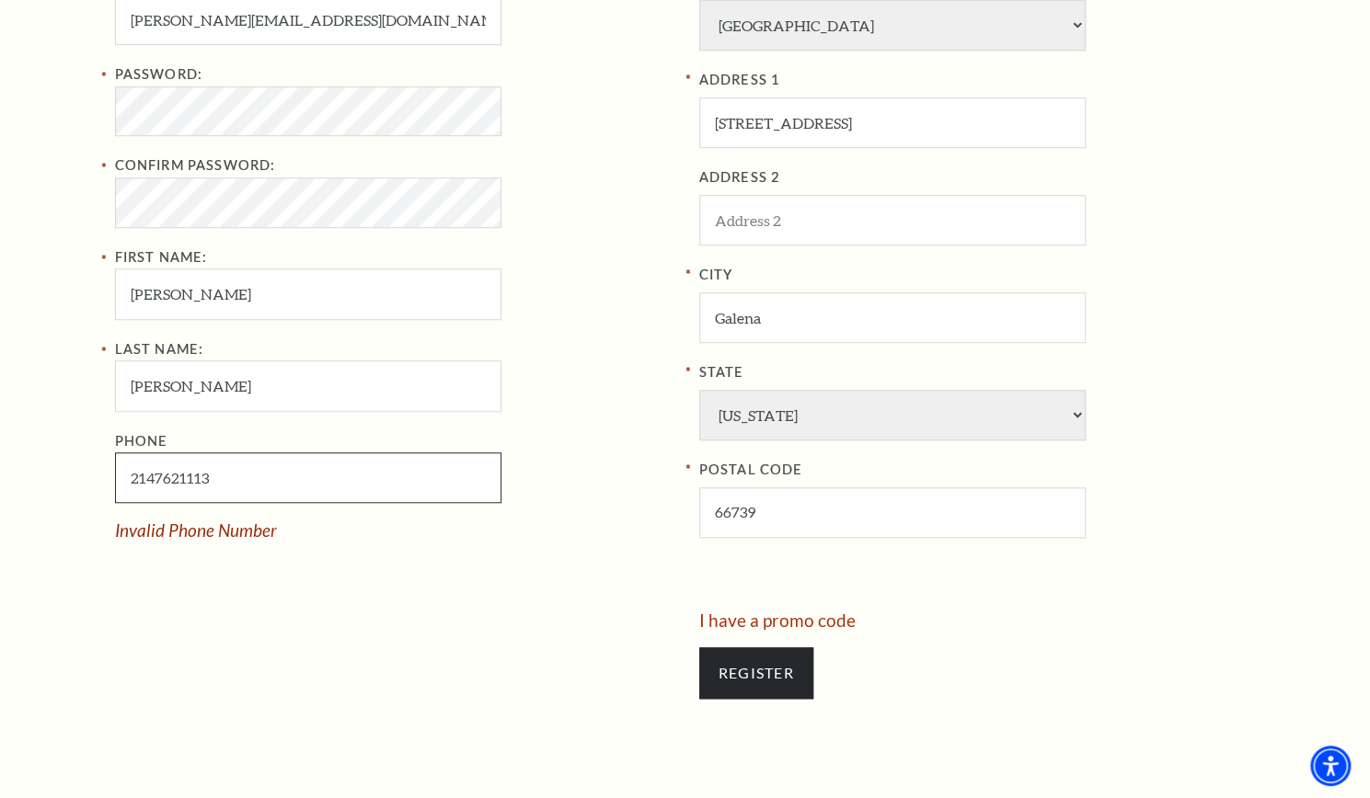
type input "214-762-1113"
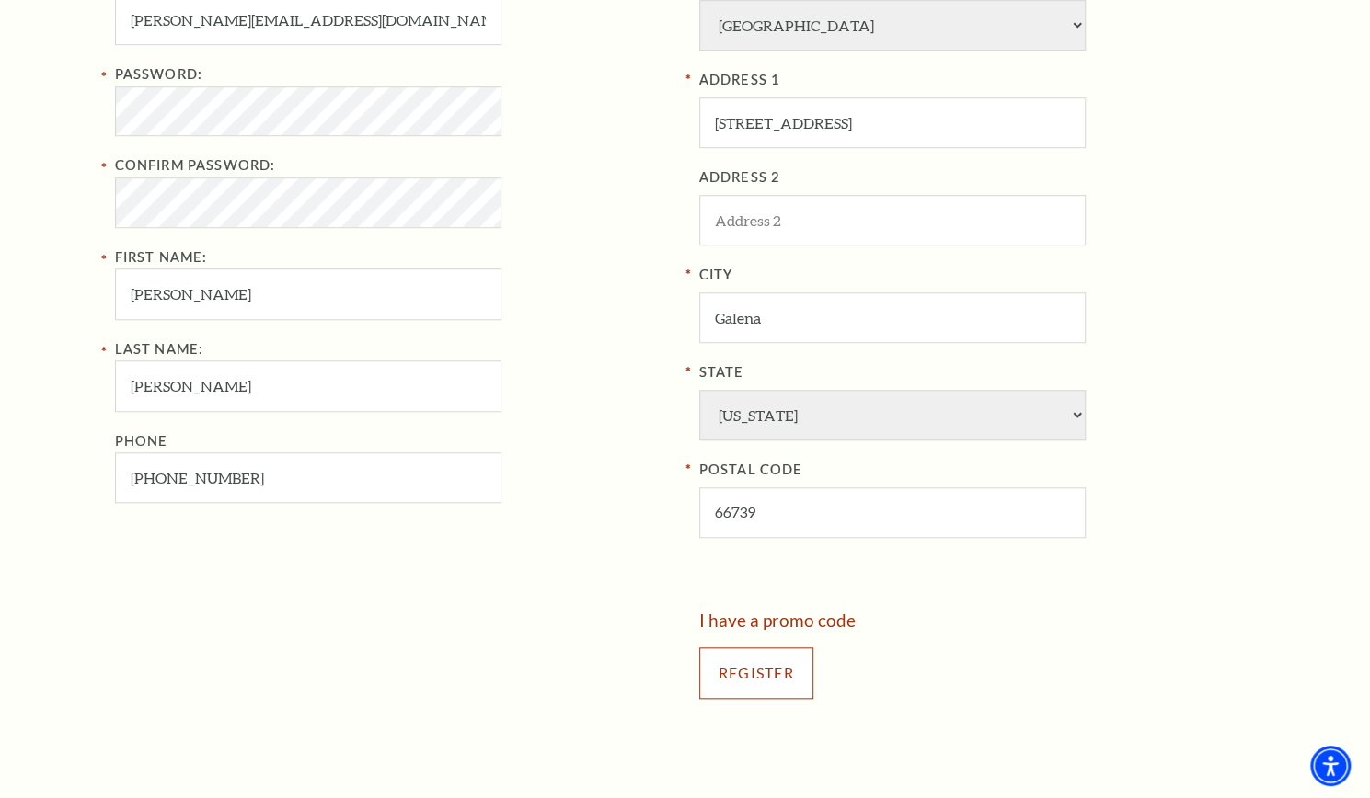
click at [752, 667] on input "Register" at bounding box center [756, 674] width 114 height 52
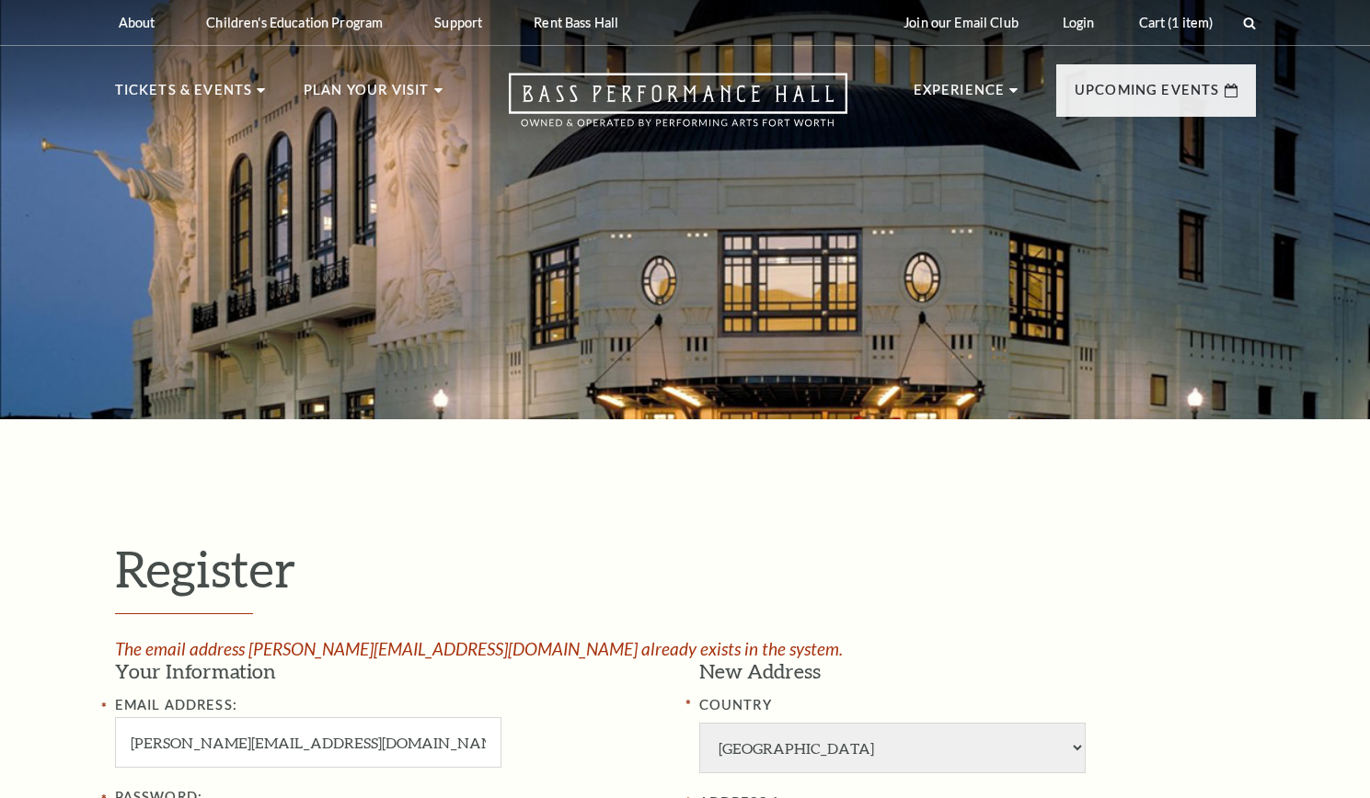
select select "1"
select select "[GEOGRAPHIC_DATA]"
click at [993, 19] on link "Login" at bounding box center [996, 22] width 62 height 45
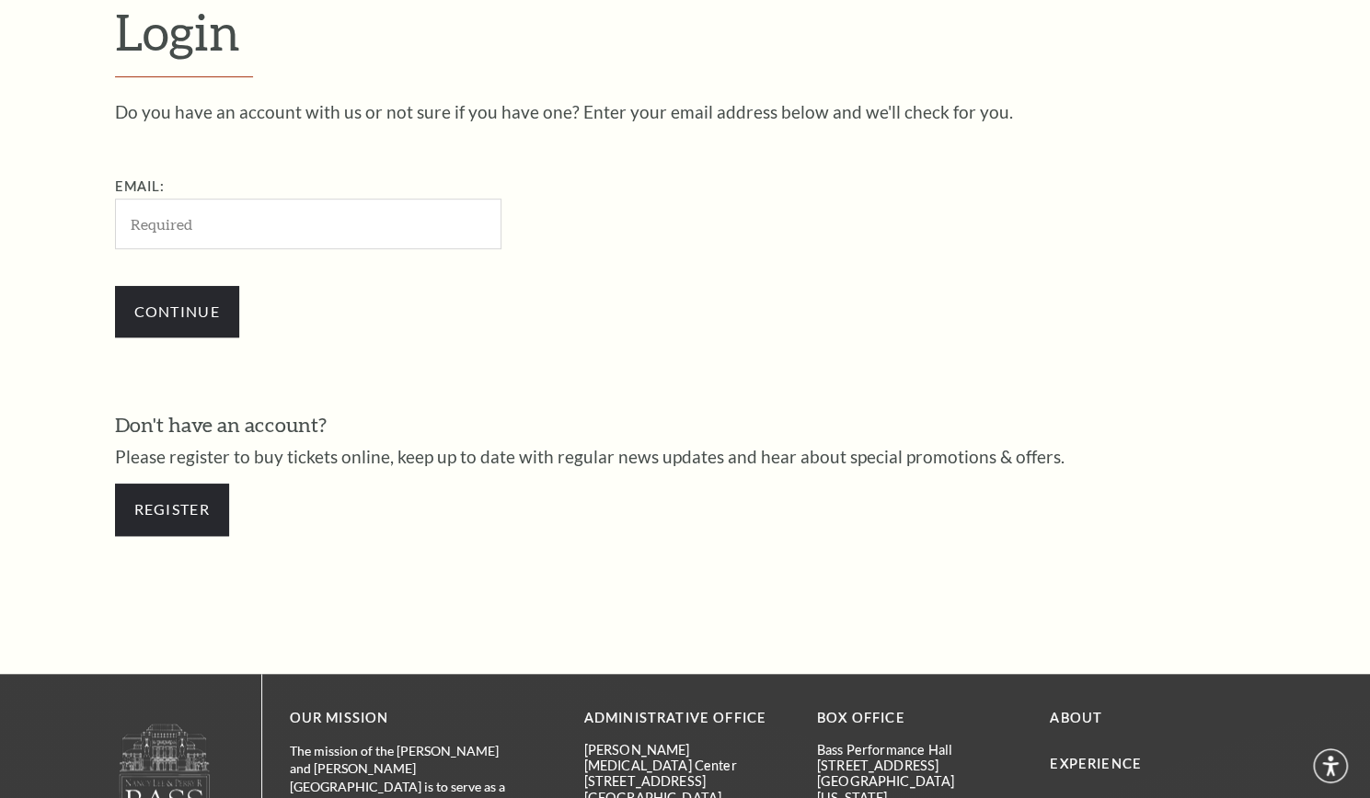
scroll to position [538, 0]
type input "[PERSON_NAME][EMAIL_ADDRESS][DOMAIN_NAME]"
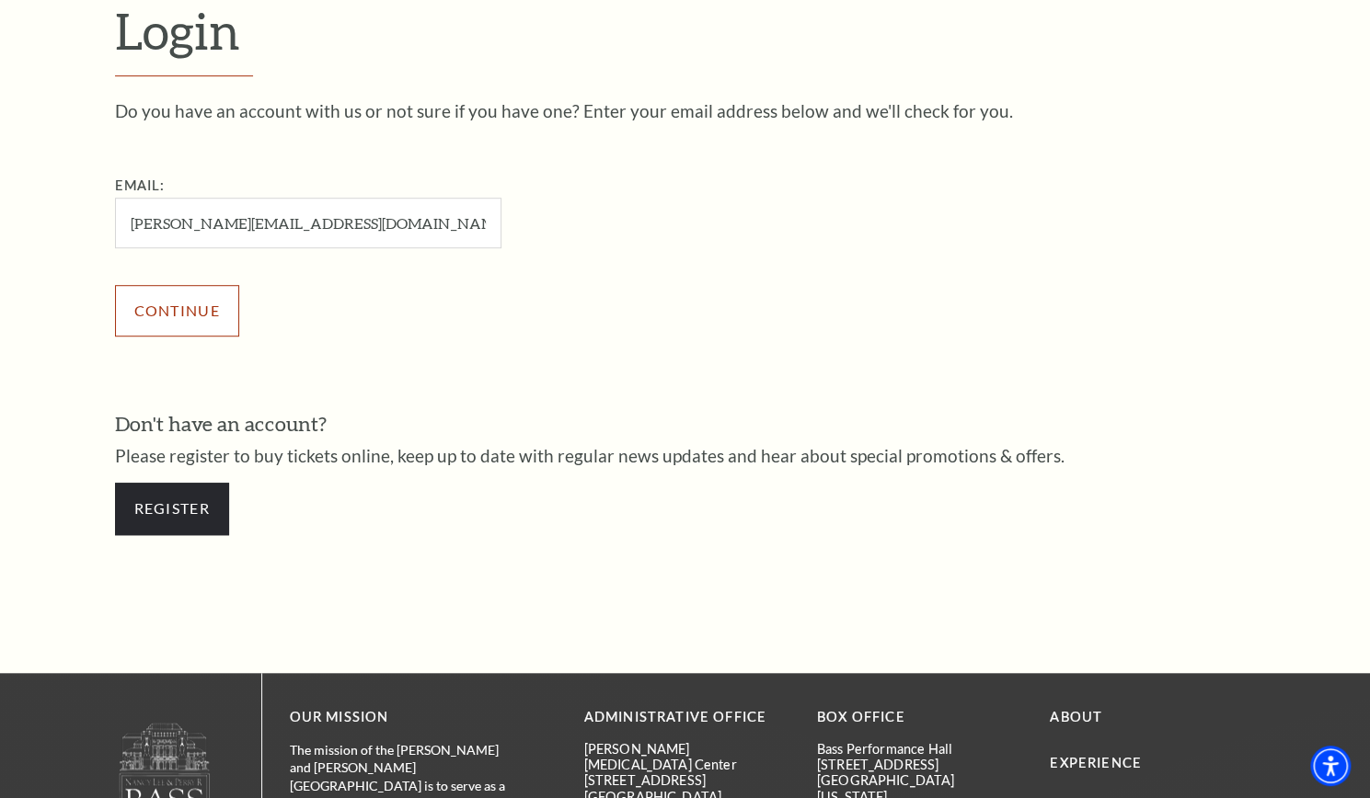
click at [183, 308] on input "Continue" at bounding box center [177, 311] width 124 height 52
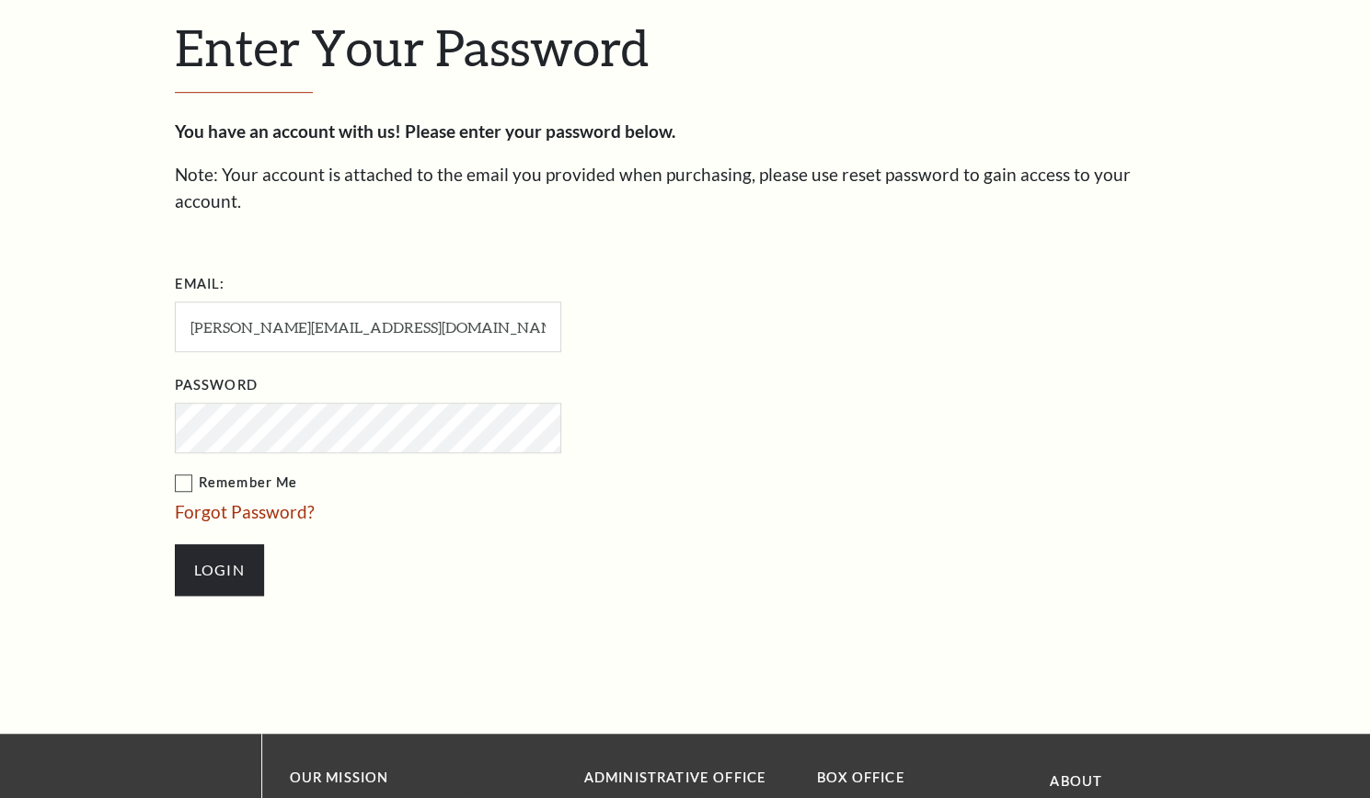
scroll to position [556, 0]
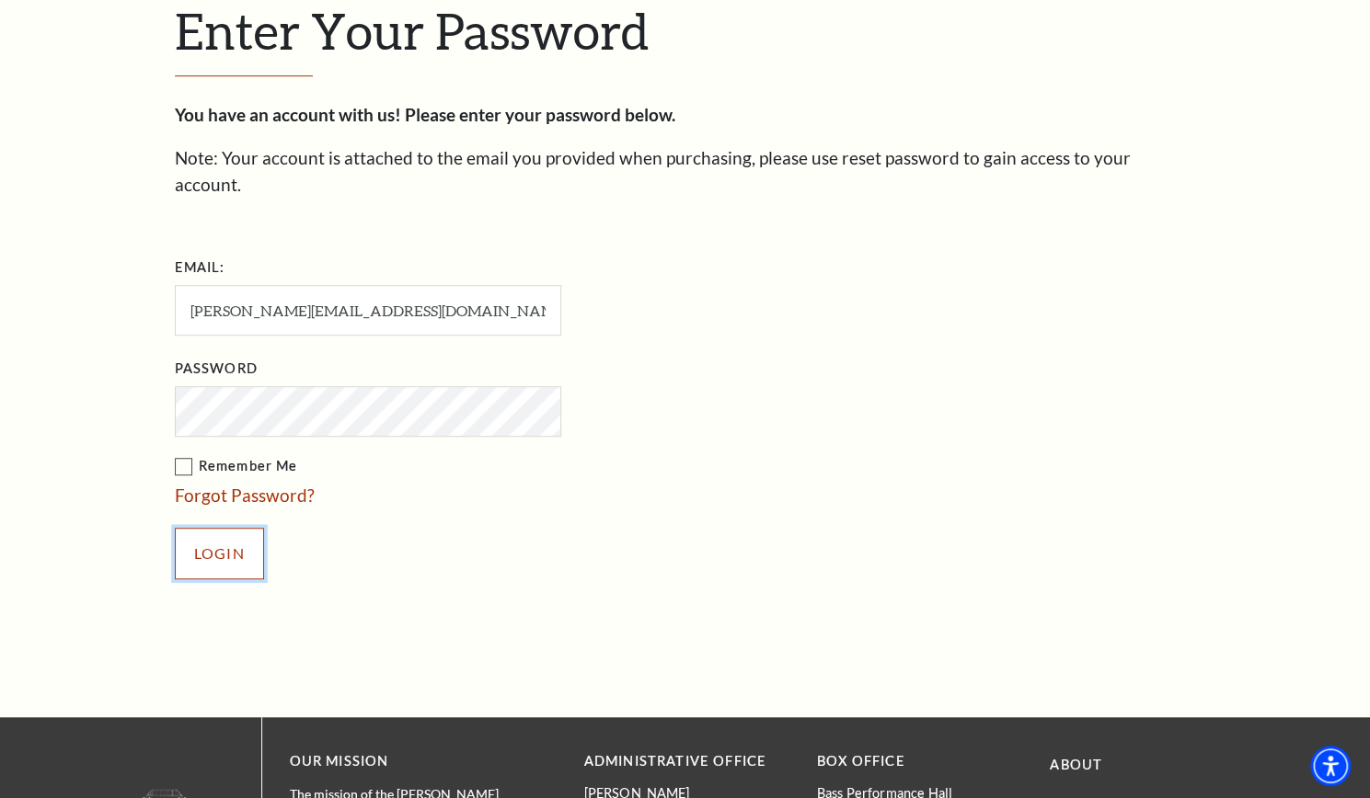
click at [211, 529] on input "Login" at bounding box center [219, 554] width 89 height 52
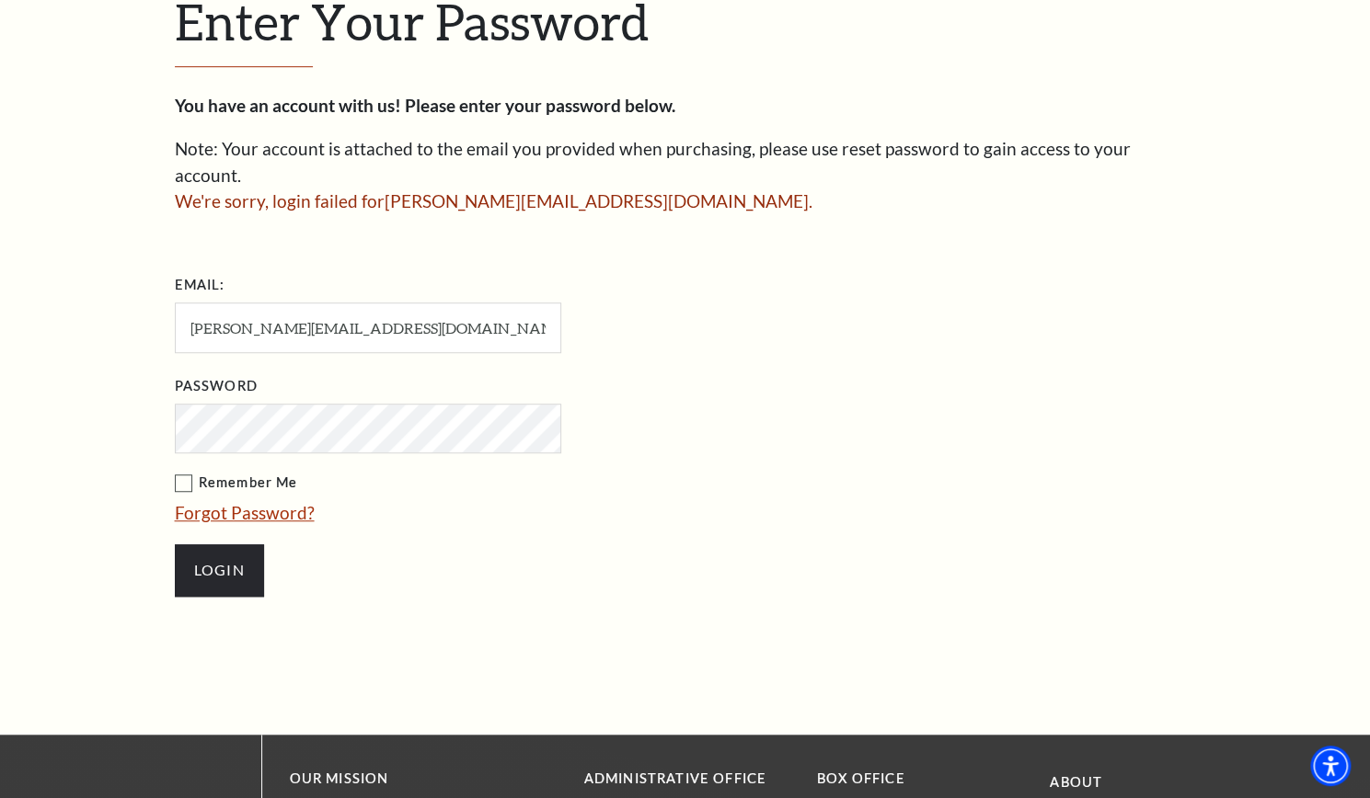
click at [232, 502] on link "Forgot Password?" at bounding box center [245, 512] width 140 height 21
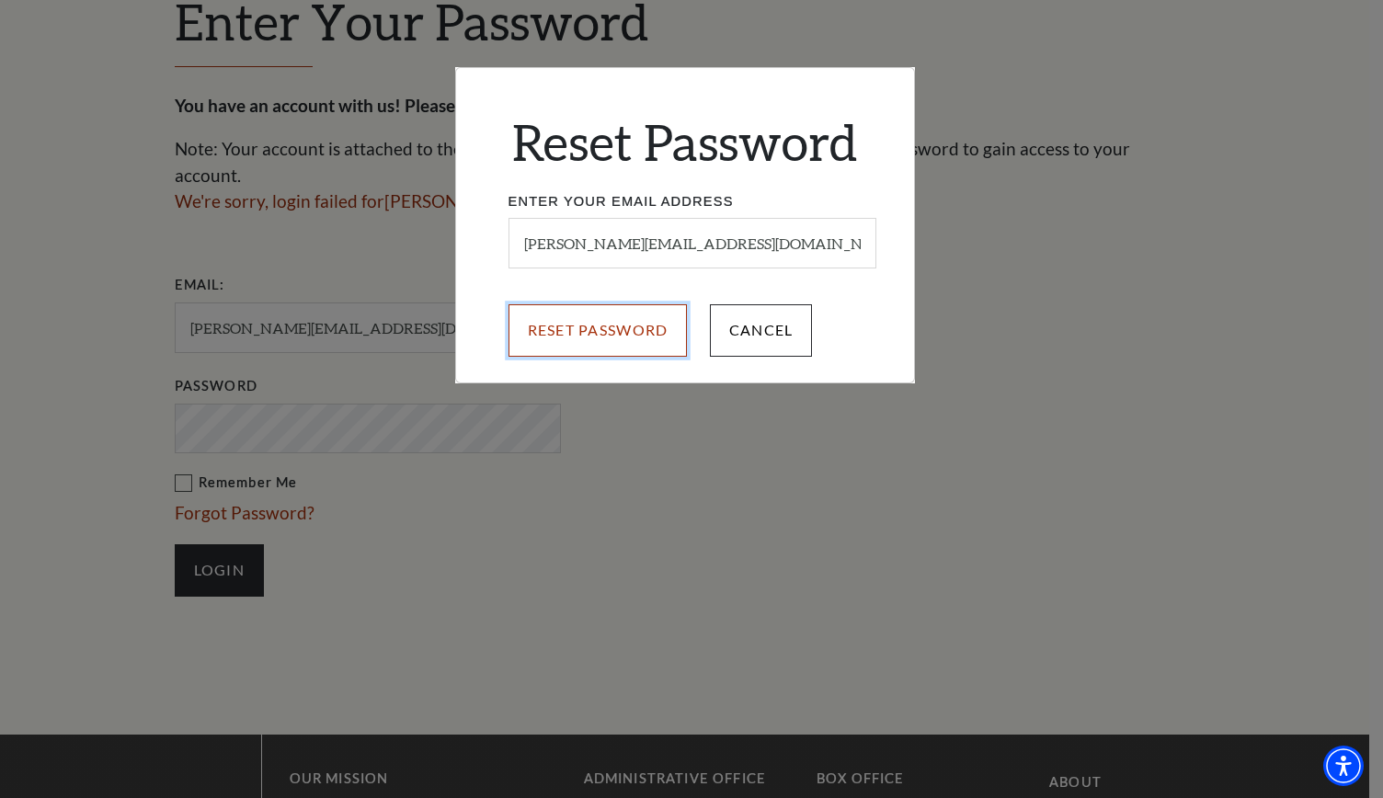
click at [594, 319] on input "Reset Password" at bounding box center [598, 330] width 179 height 52
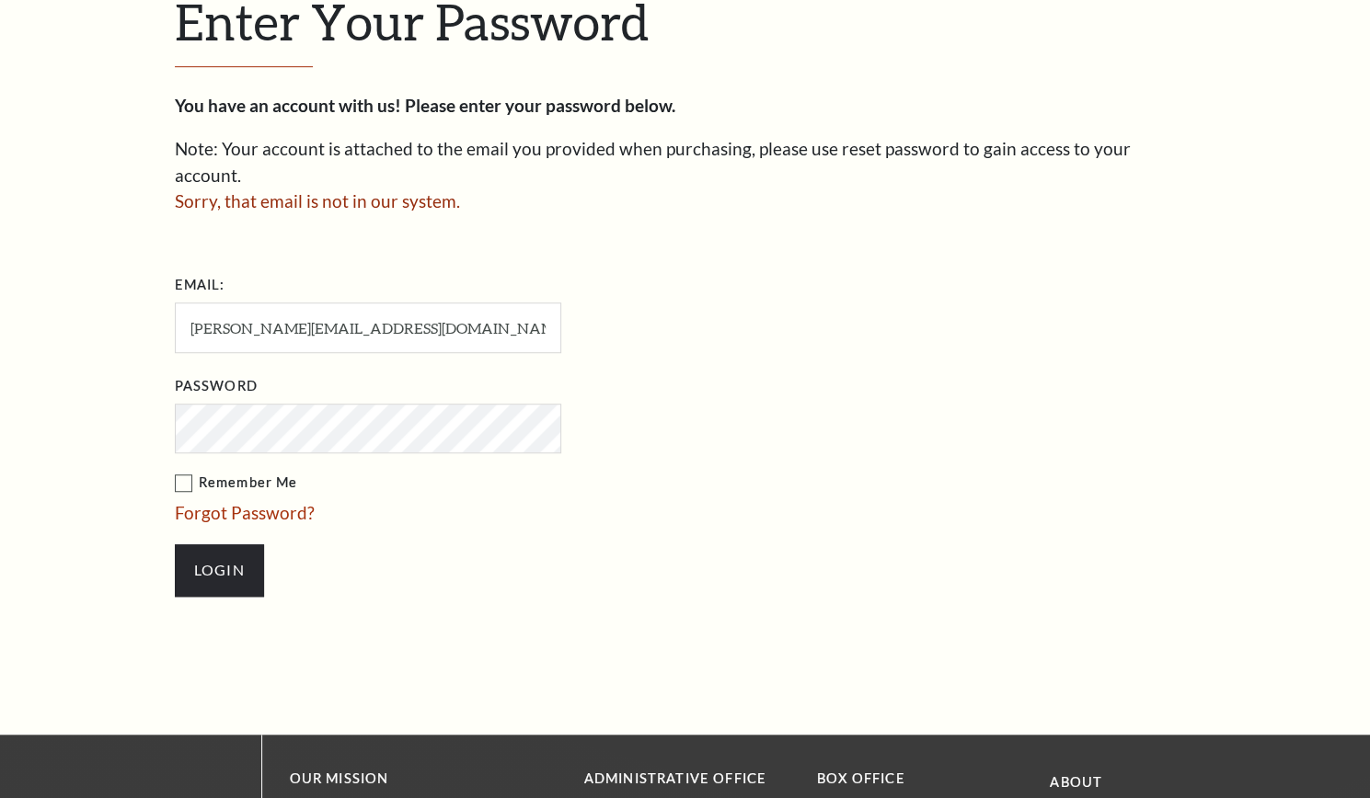
scroll to position [565, 0]
click at [175, 544] on input "Login" at bounding box center [219, 570] width 89 height 52
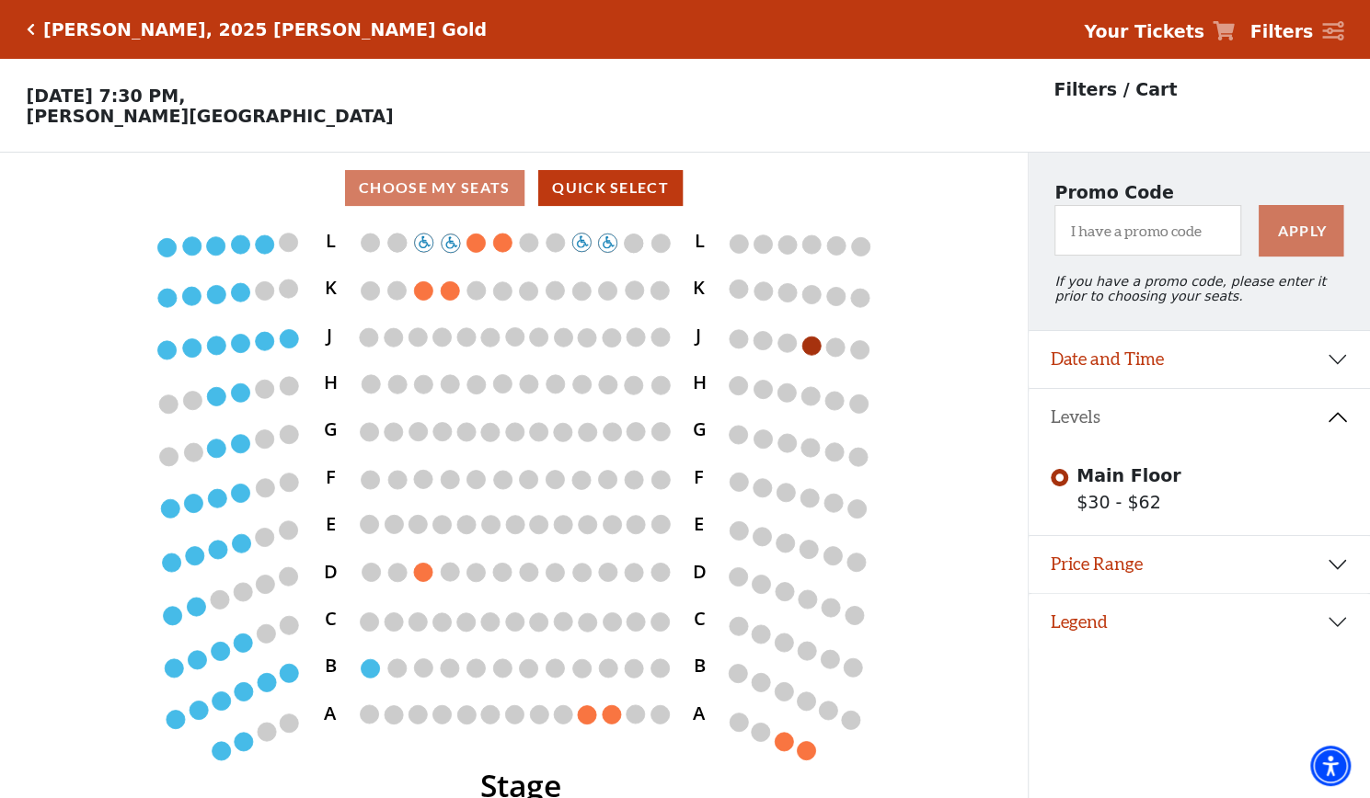
click at [27, 25] on icon "Click here to go back to filters" at bounding box center [31, 29] width 8 height 13
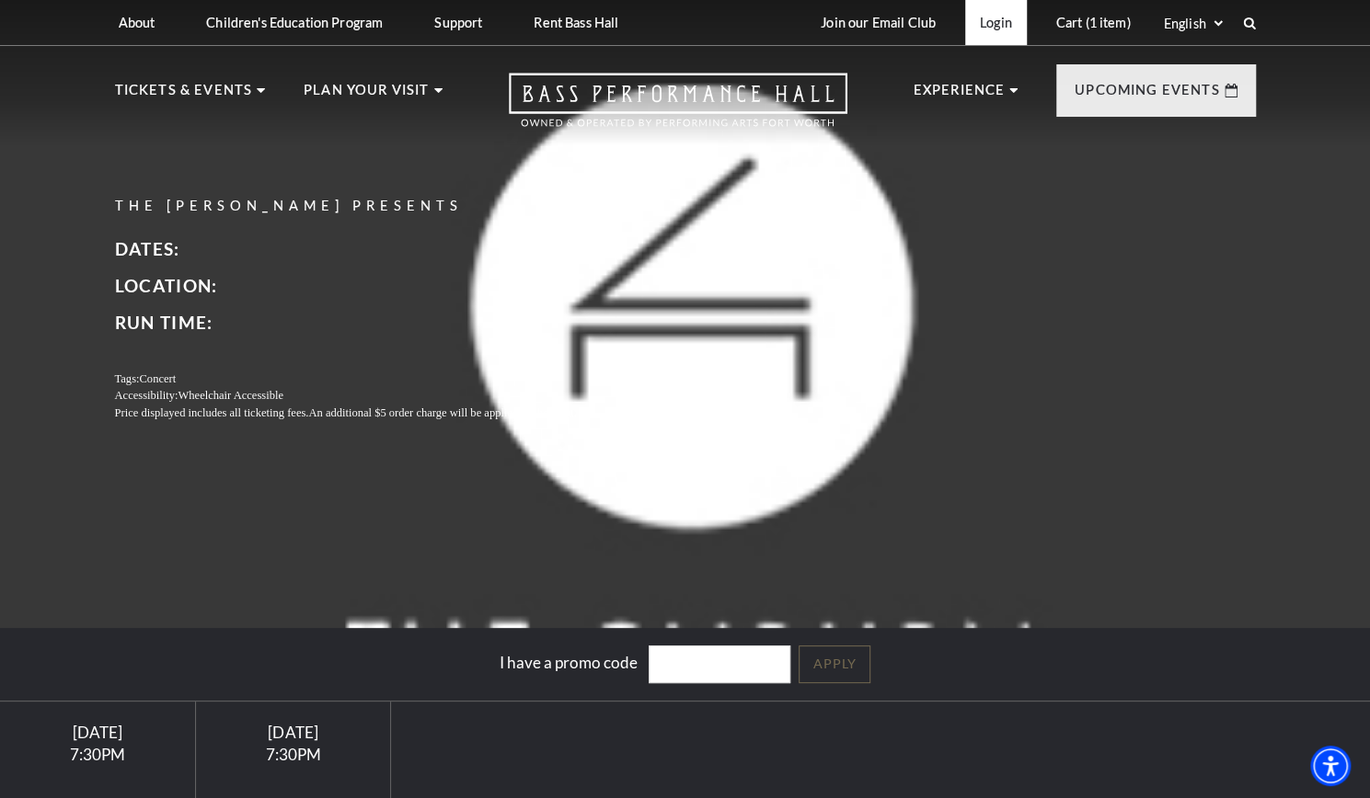
click at [989, 22] on link "Login" at bounding box center [996, 22] width 62 height 45
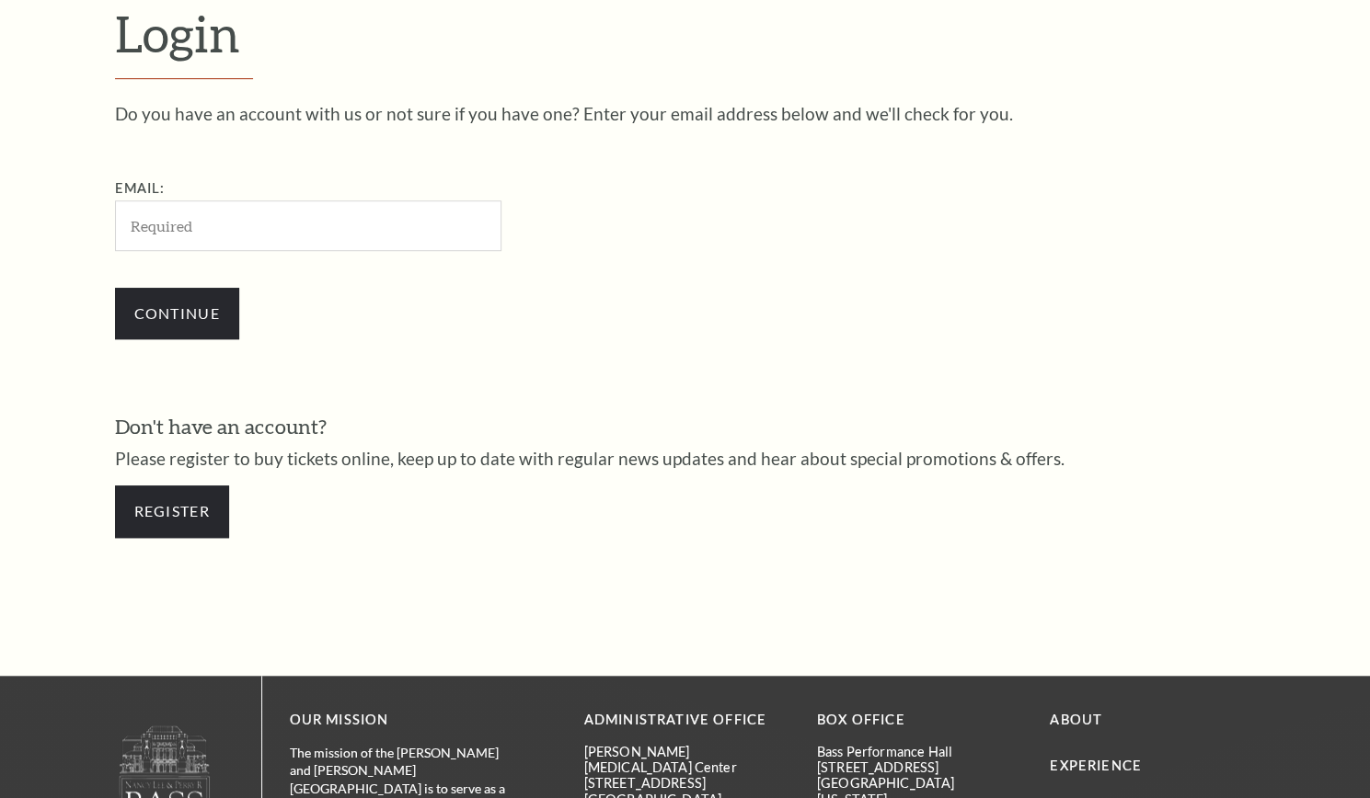
scroll to position [538, 0]
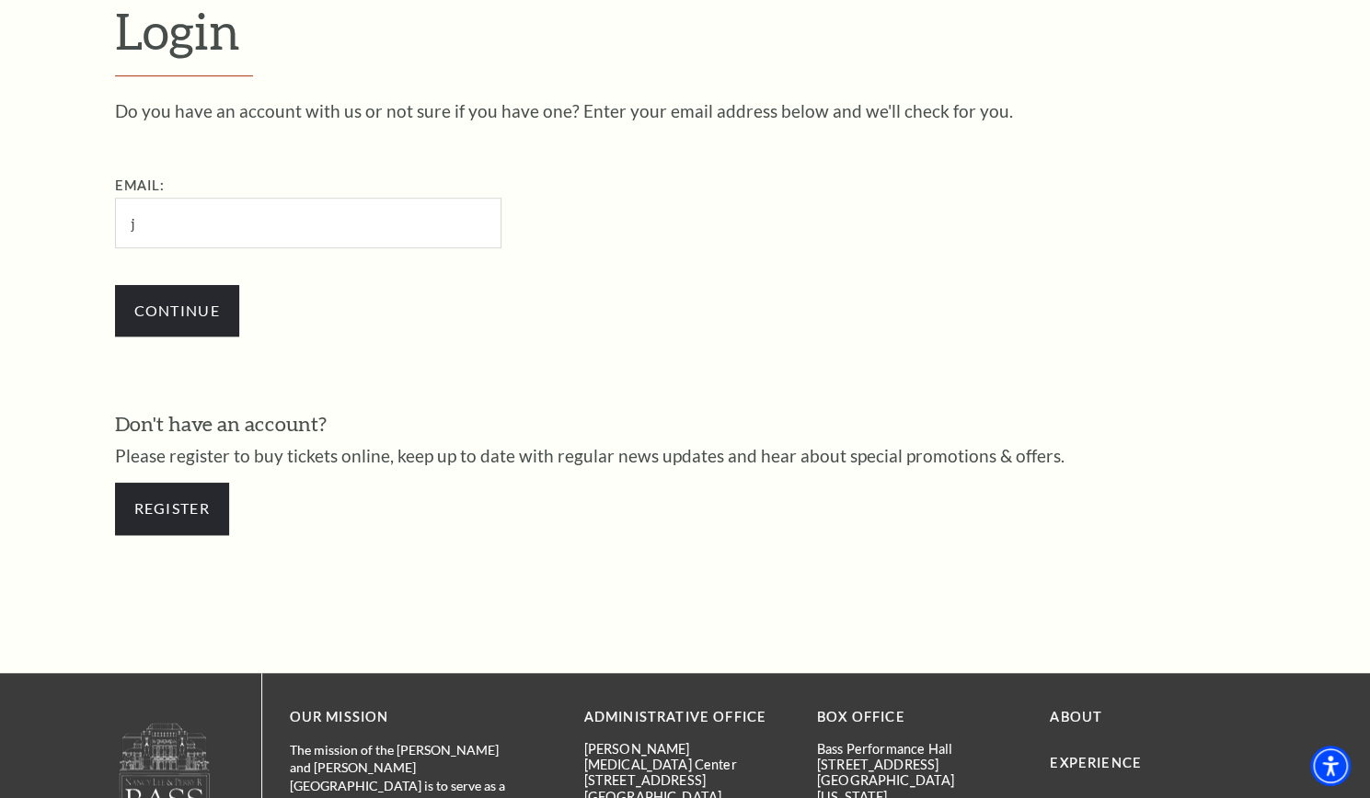
type input "[PERSON_NAME][EMAIL_ADDRESS][DOMAIN_NAME]"
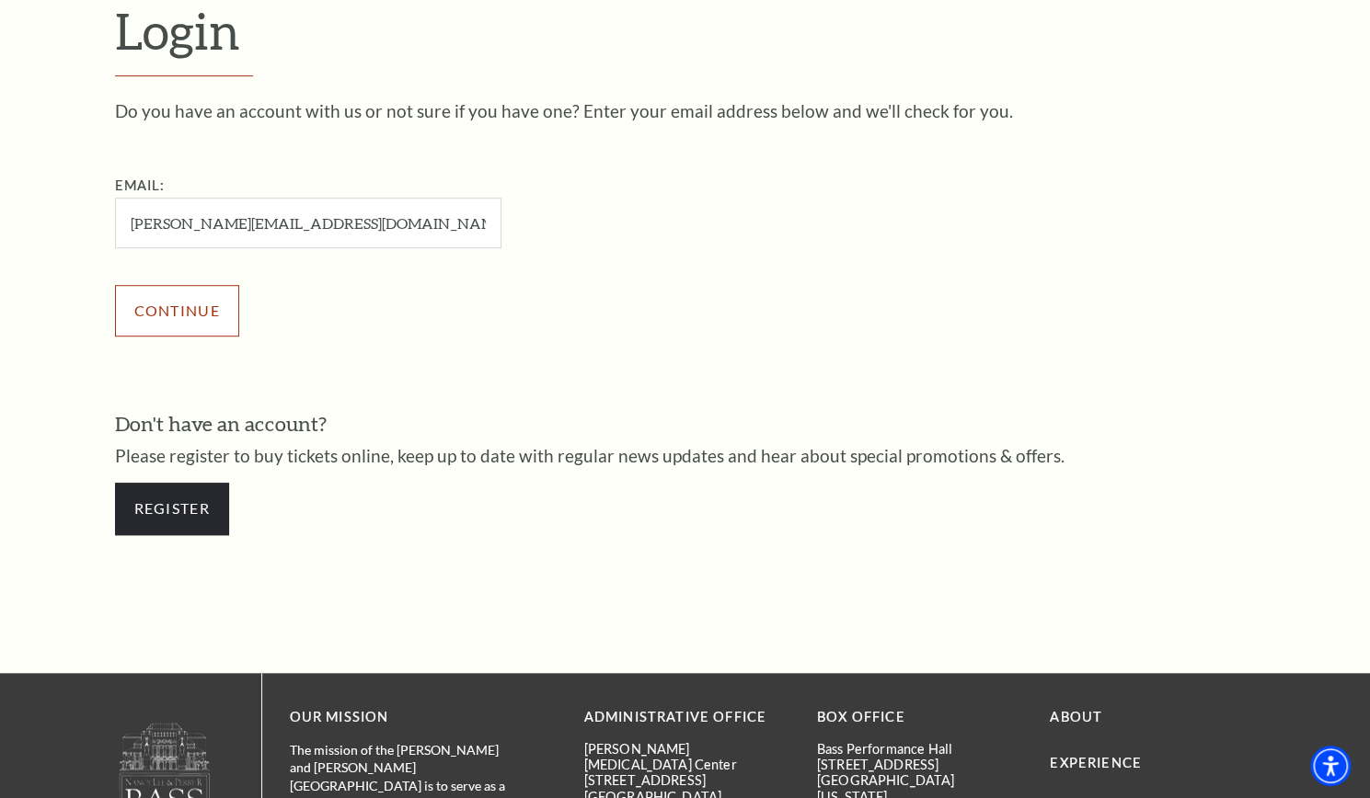
click at [164, 296] on input "Continue" at bounding box center [177, 311] width 124 height 52
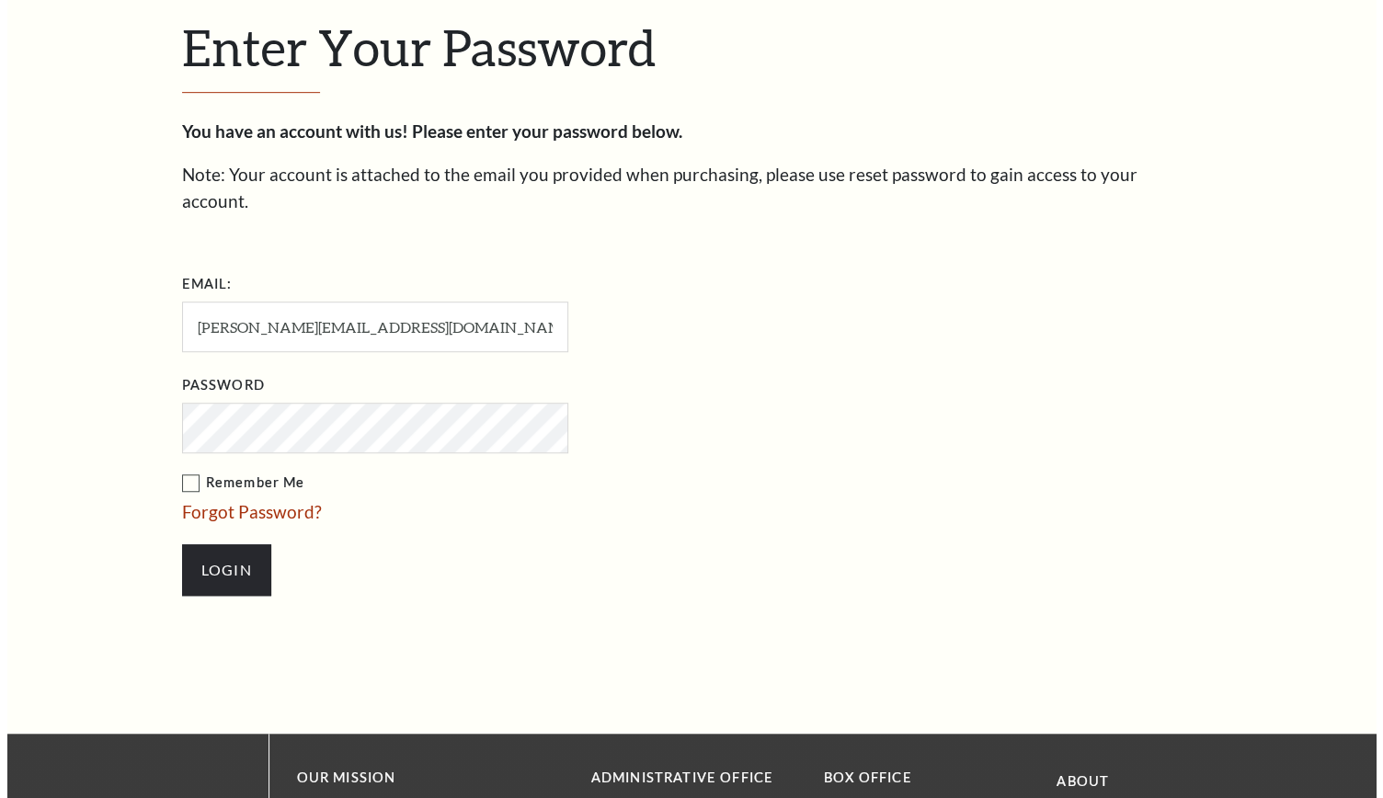
scroll to position [556, 0]
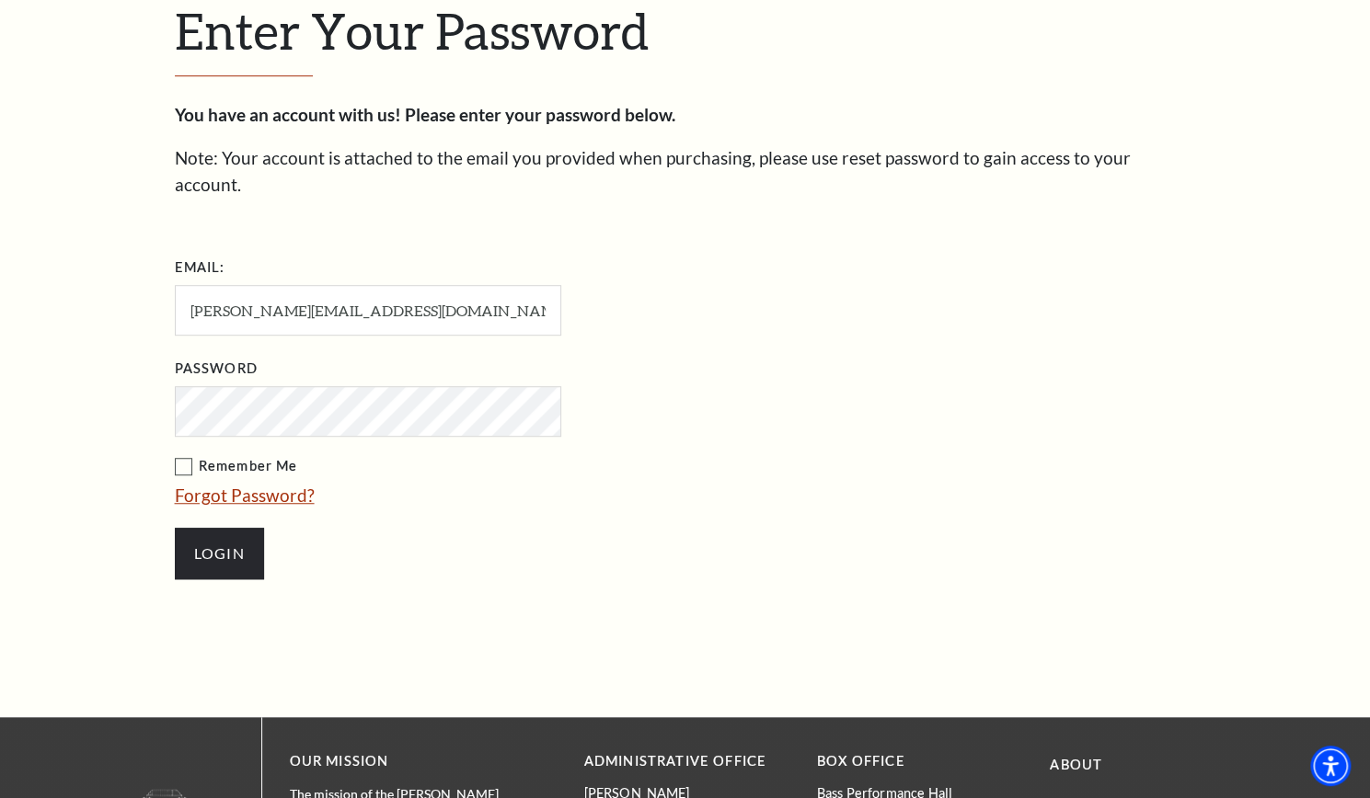
click at [234, 485] on link "Forgot Password?" at bounding box center [245, 495] width 140 height 21
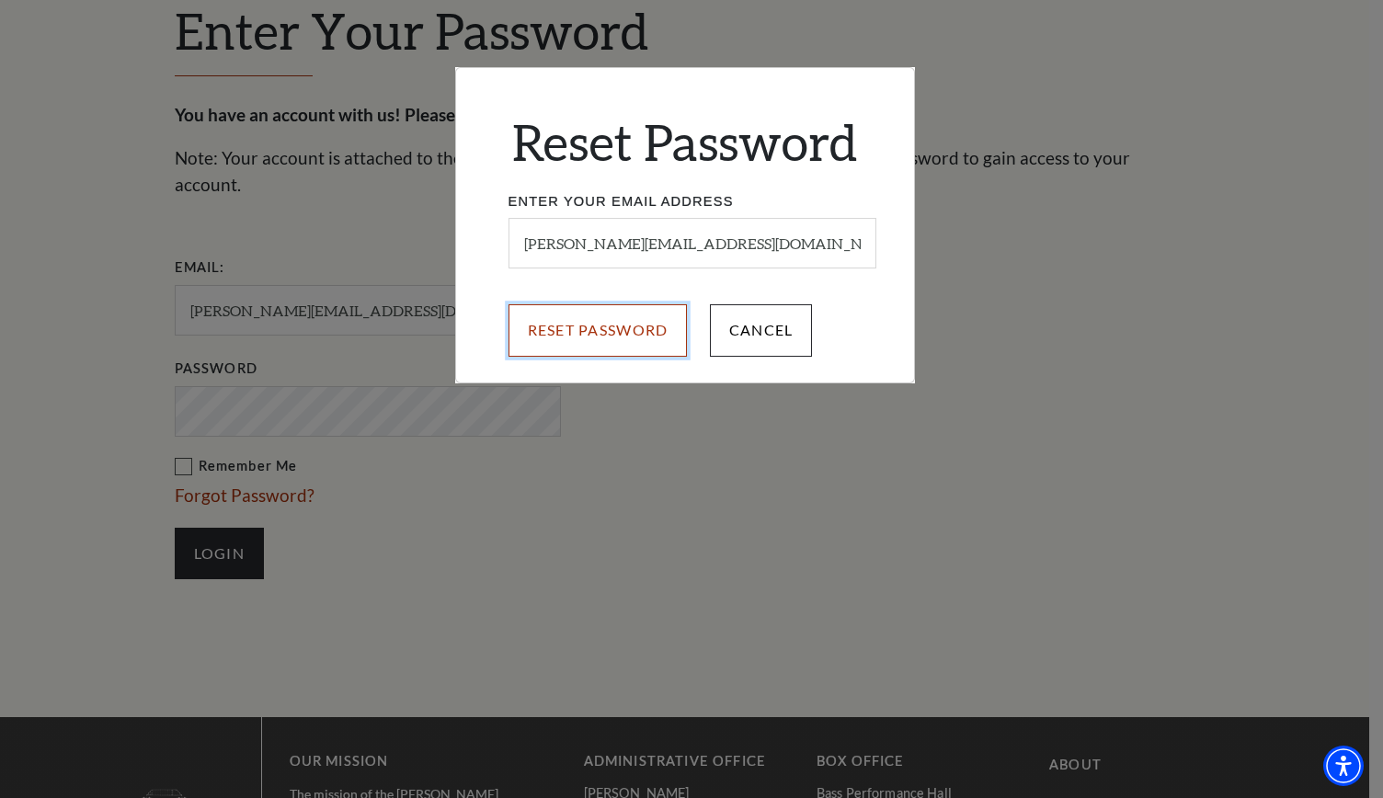
click at [579, 325] on input "Reset Password" at bounding box center [598, 330] width 179 height 52
